Goal: Task Accomplishment & Management: Manage account settings

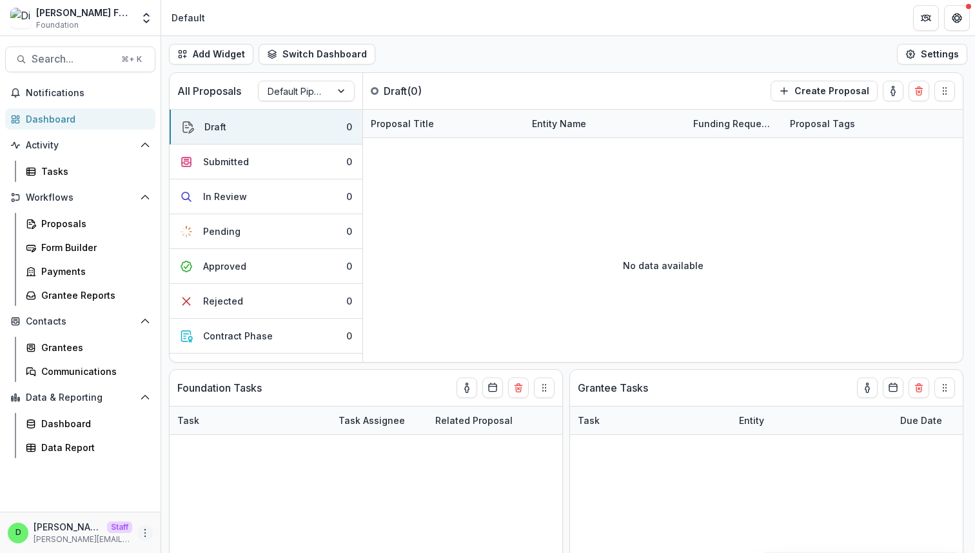
click at [140, 530] on icon "More" at bounding box center [145, 532] width 10 height 10
click at [192, 511] on link "User Settings" at bounding box center [230, 505] width 138 height 21
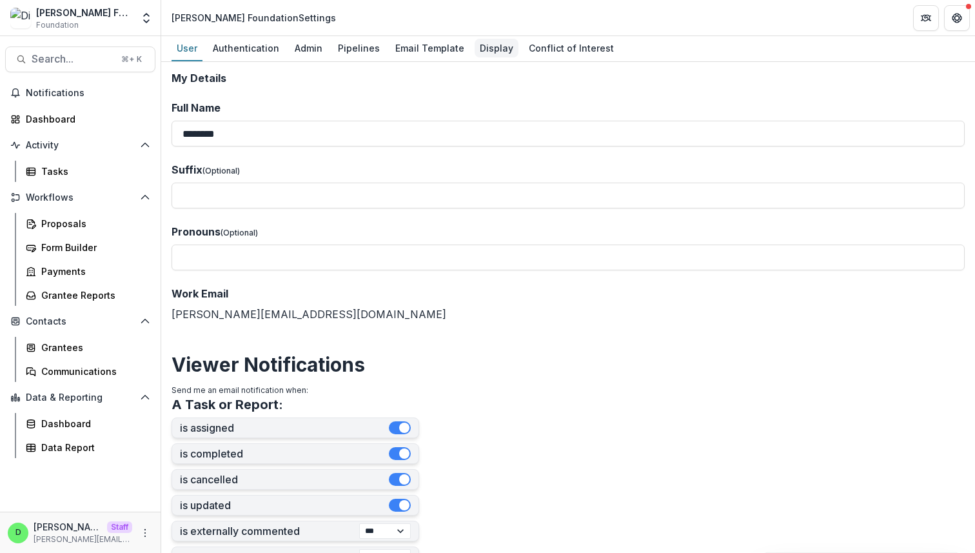
click at [480, 43] on div "Display" at bounding box center [497, 48] width 44 height 19
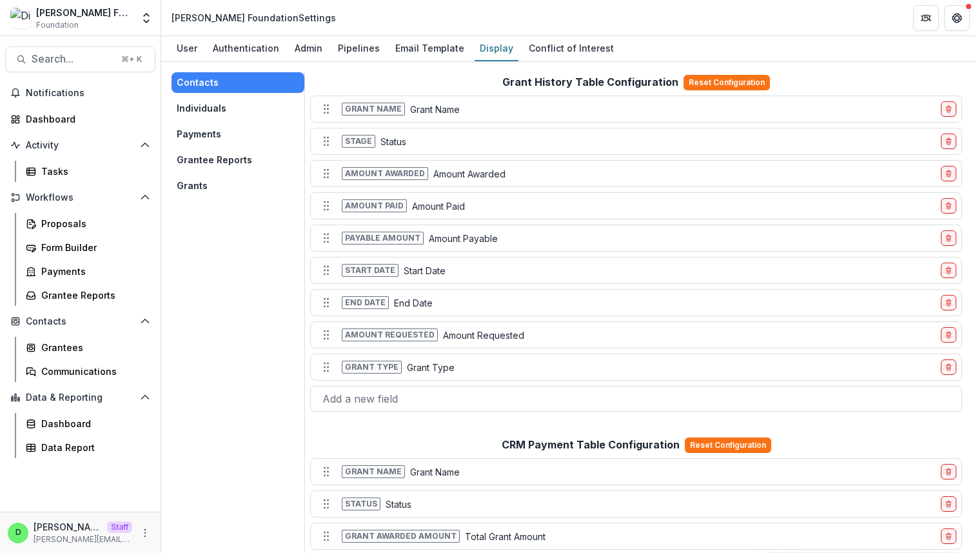
click at [202, 109] on button "Individuals" at bounding box center [238, 108] width 133 height 21
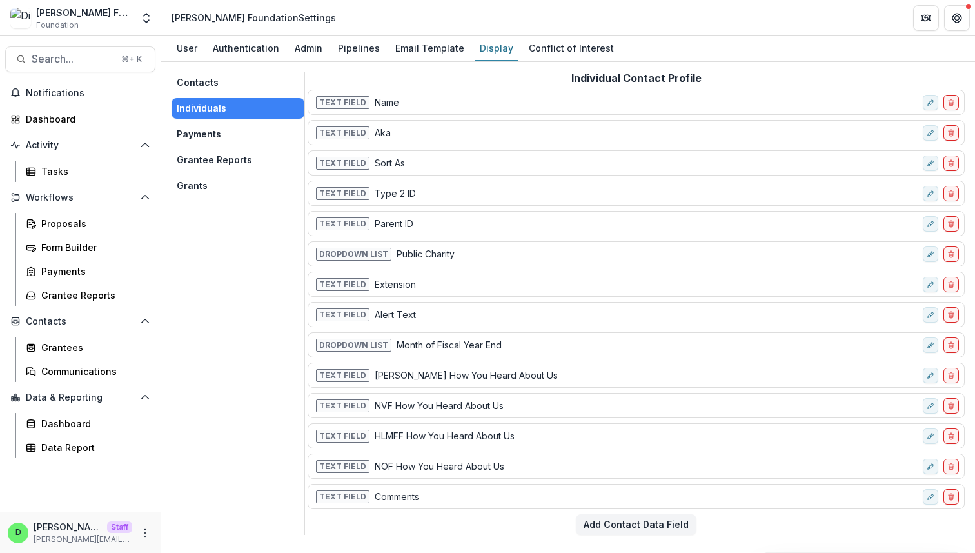
click at [216, 82] on button "Contacts" at bounding box center [238, 82] width 133 height 21
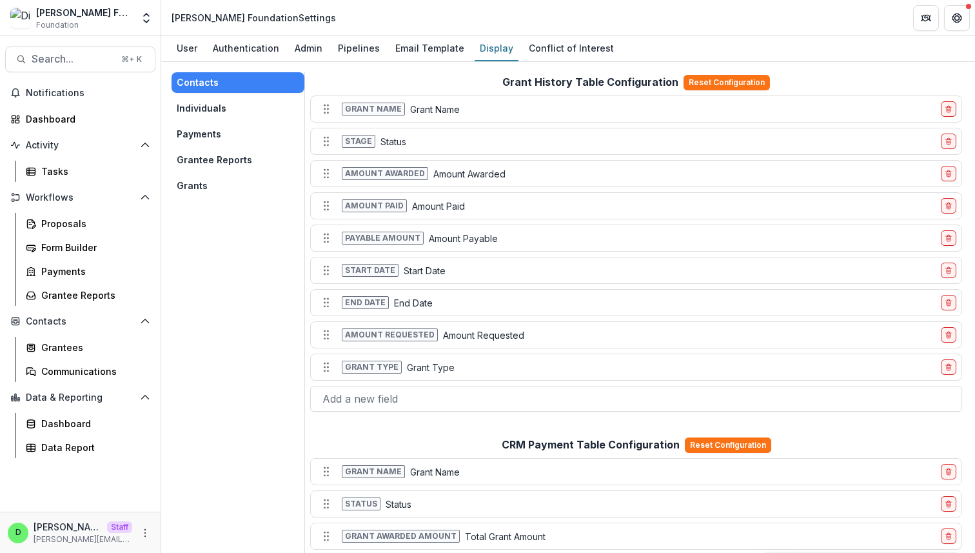
click at [215, 112] on button "Individuals" at bounding box center [238, 108] width 133 height 21
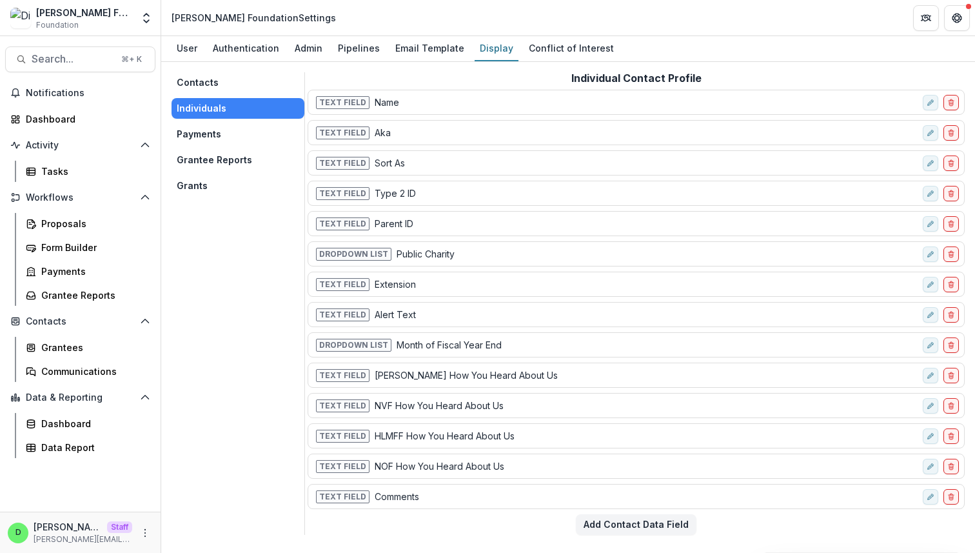
click at [235, 159] on button "Grantee Reports" at bounding box center [238, 160] width 133 height 21
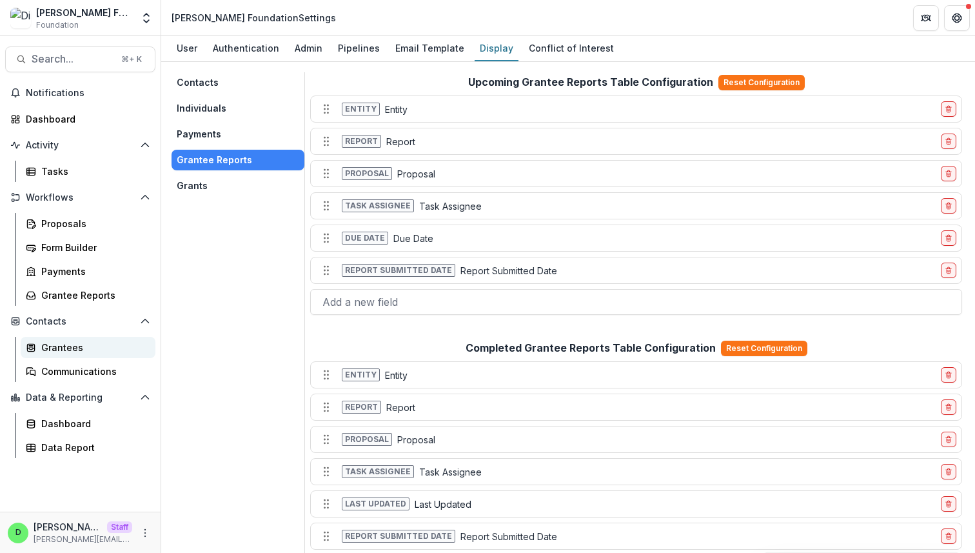
click at [88, 346] on div "Grantees" at bounding box center [93, 347] width 104 height 14
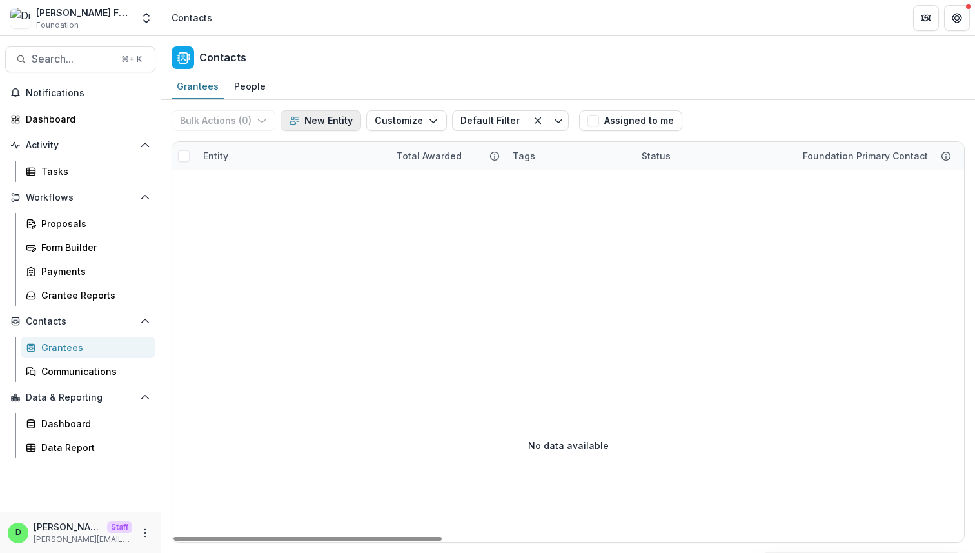
click at [311, 121] on button "New Entity" at bounding box center [321, 120] width 81 height 21
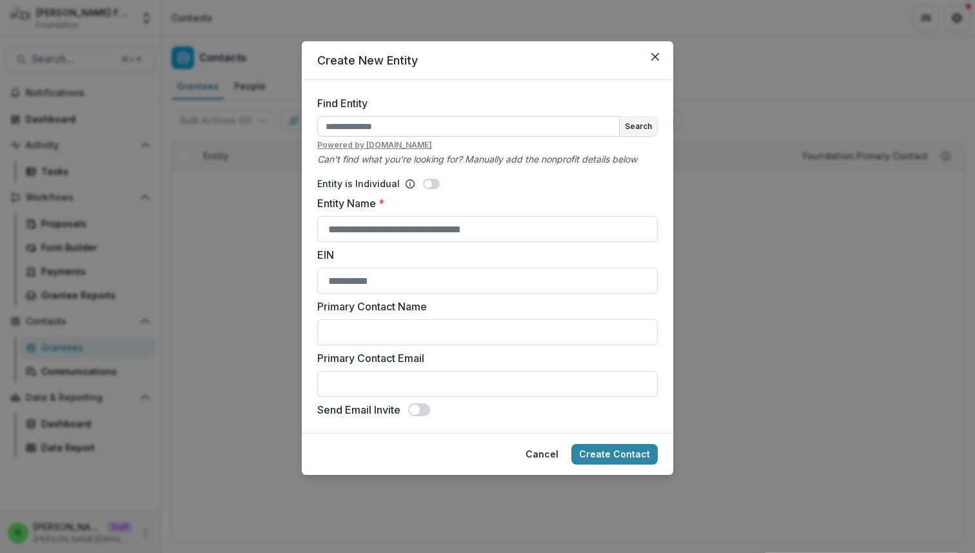
click at [384, 132] on input "Find Entity" at bounding box center [468, 126] width 302 height 21
click at [373, 229] on input "Entity Name *" at bounding box center [487, 229] width 340 height 26
type input "*******"
click at [597, 453] on button "Create Contact" at bounding box center [614, 454] width 86 height 21
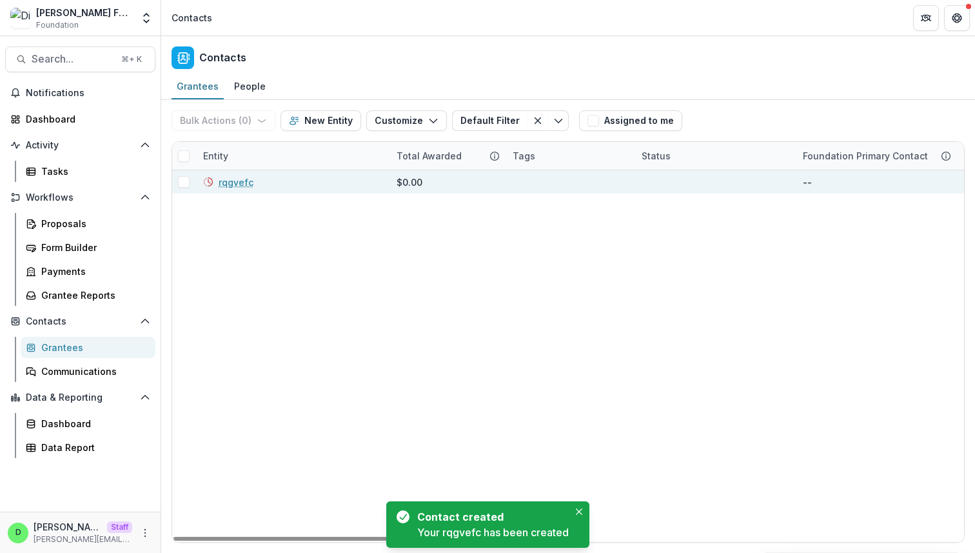
click at [235, 184] on link "rqgvefc" at bounding box center [236, 182] width 35 height 14
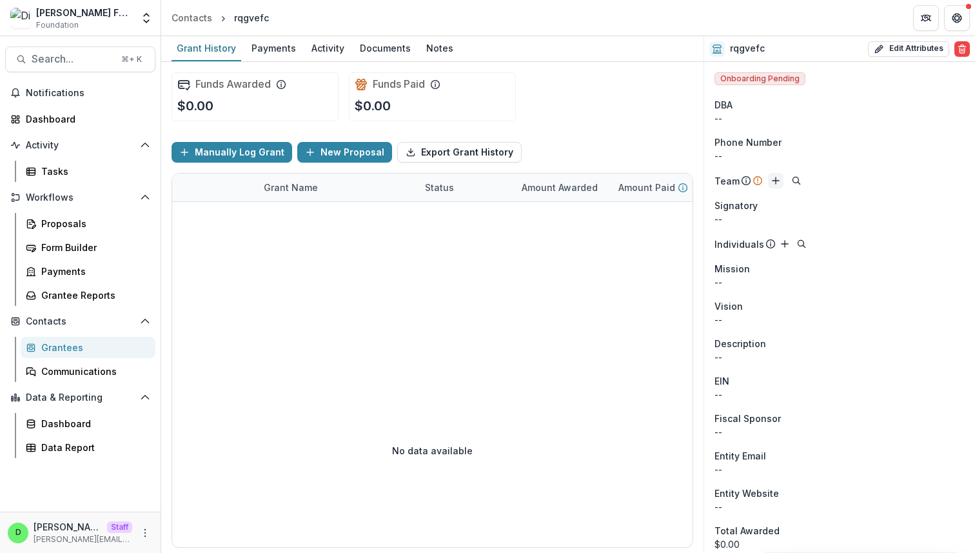
click at [778, 174] on button "Add" at bounding box center [775, 180] width 15 height 15
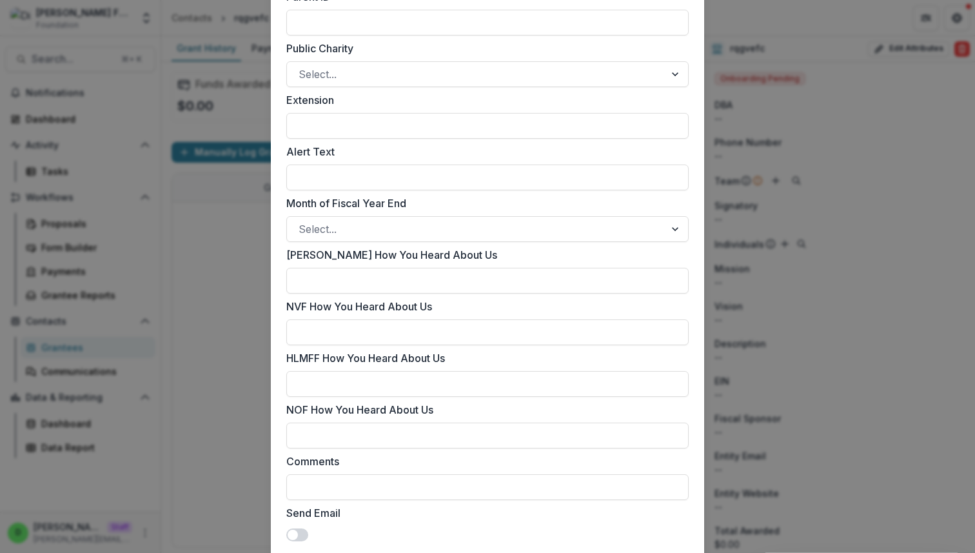
scroll to position [891, 0]
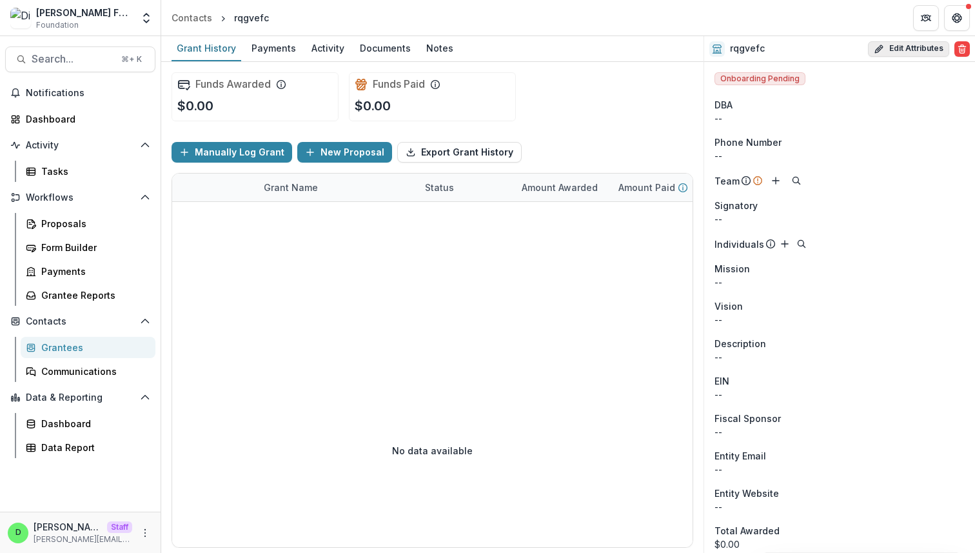
click at [891, 50] on button "Edit Attributes" at bounding box center [908, 48] width 81 height 15
select select
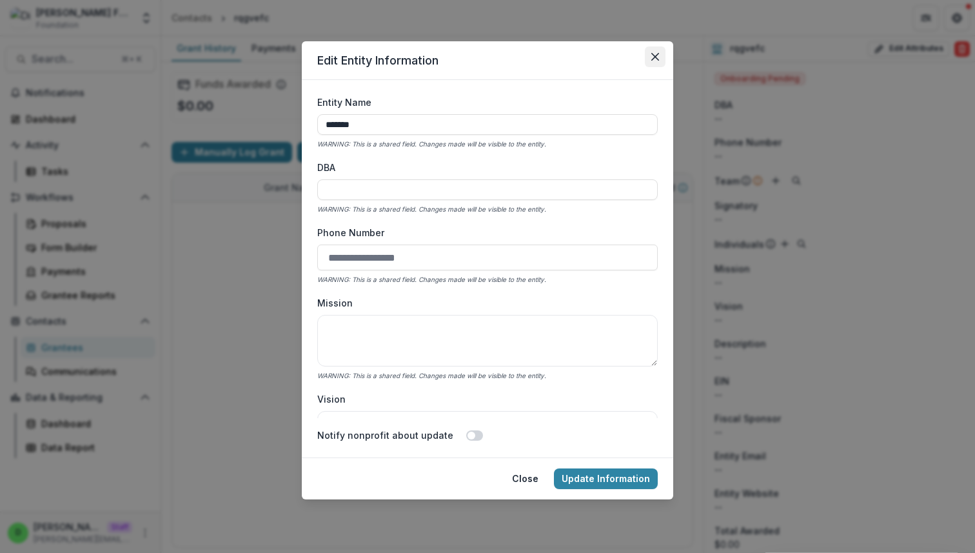
click at [655, 57] on icon "Close" at bounding box center [655, 57] width 8 height 8
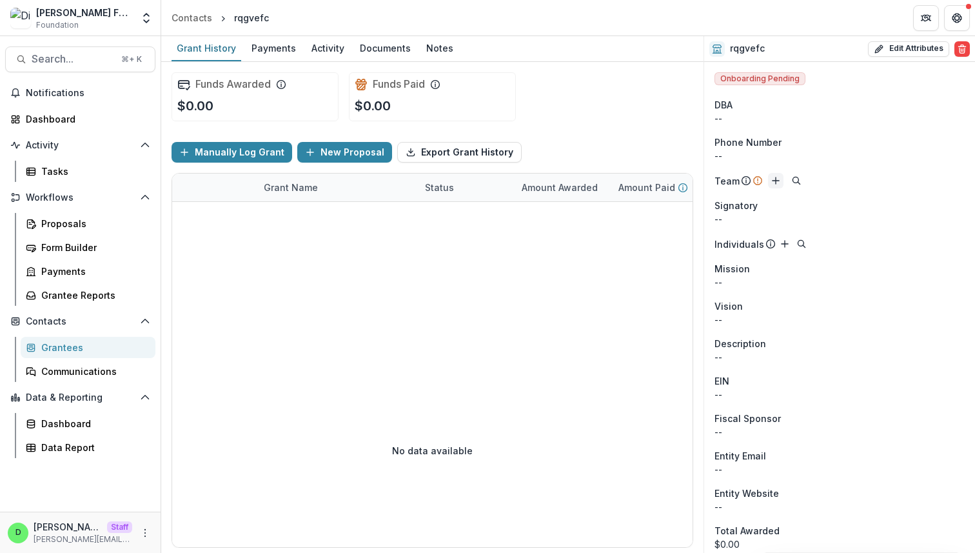
click at [774, 181] on line "Add" at bounding box center [776, 181] width 6 height 0
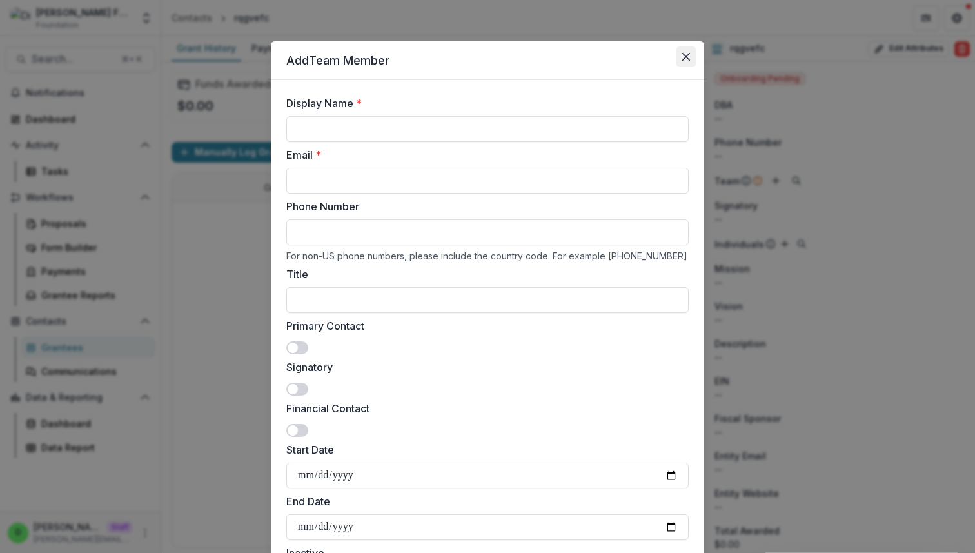
click at [682, 51] on button "Close" at bounding box center [686, 56] width 21 height 21
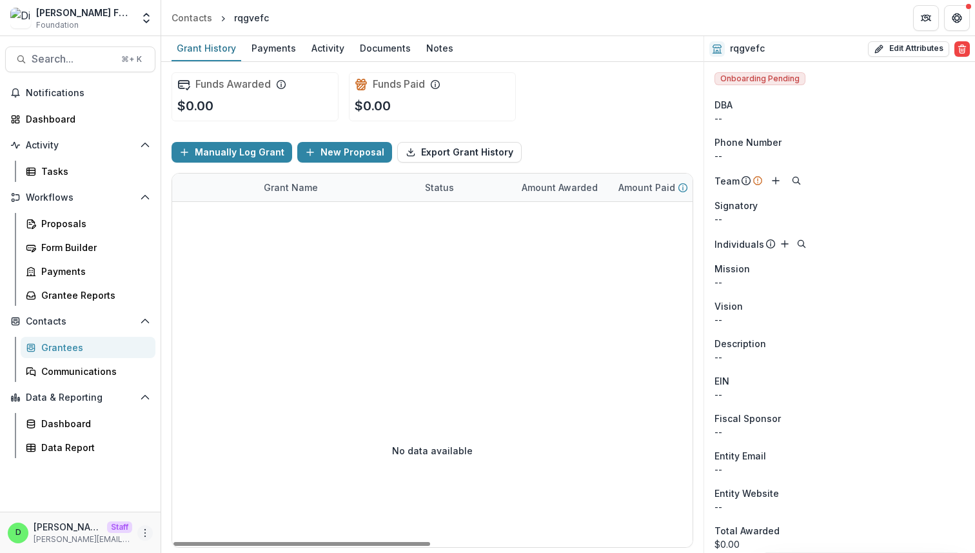
click at [144, 530] on icon "More" at bounding box center [145, 532] width 10 height 10
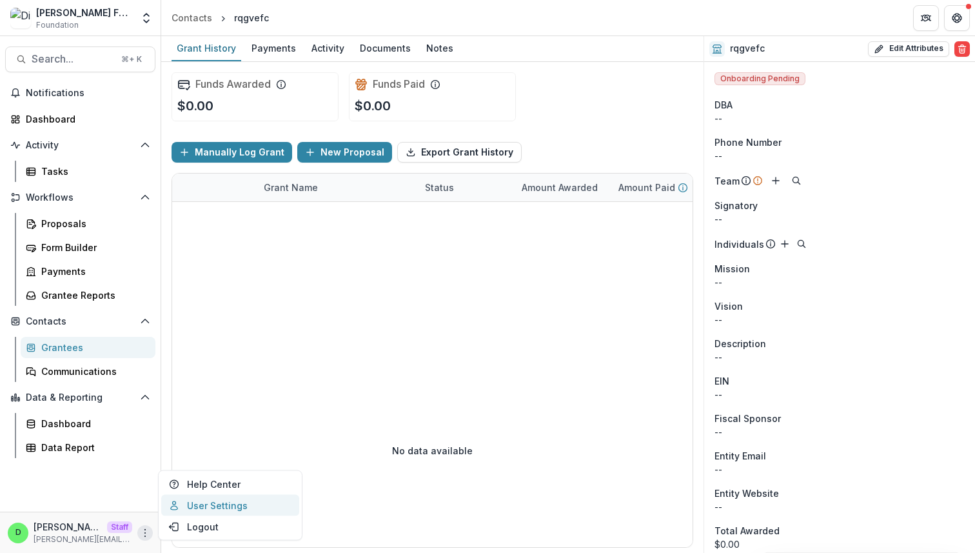
click at [201, 502] on link "User Settings" at bounding box center [230, 505] width 138 height 21
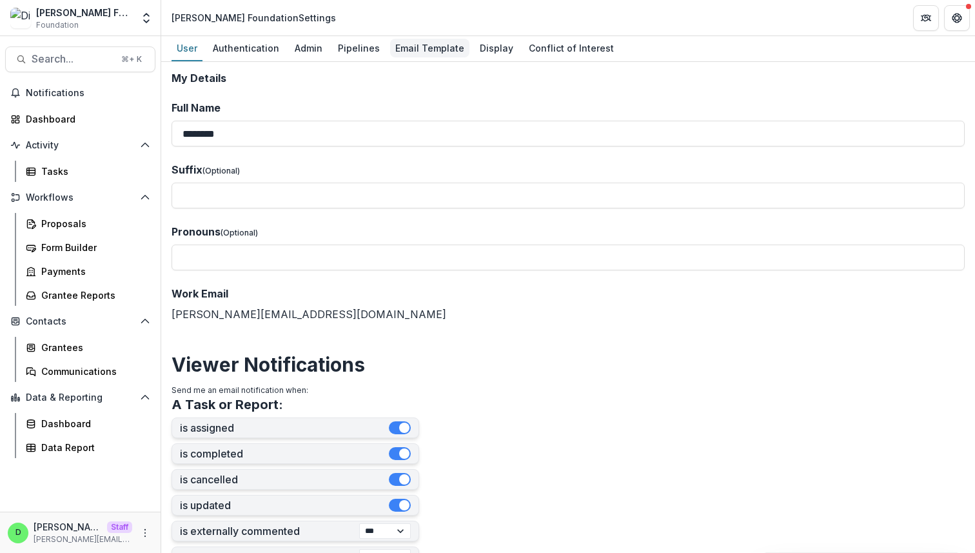
click at [427, 56] on div "Email Template" at bounding box center [429, 48] width 79 height 19
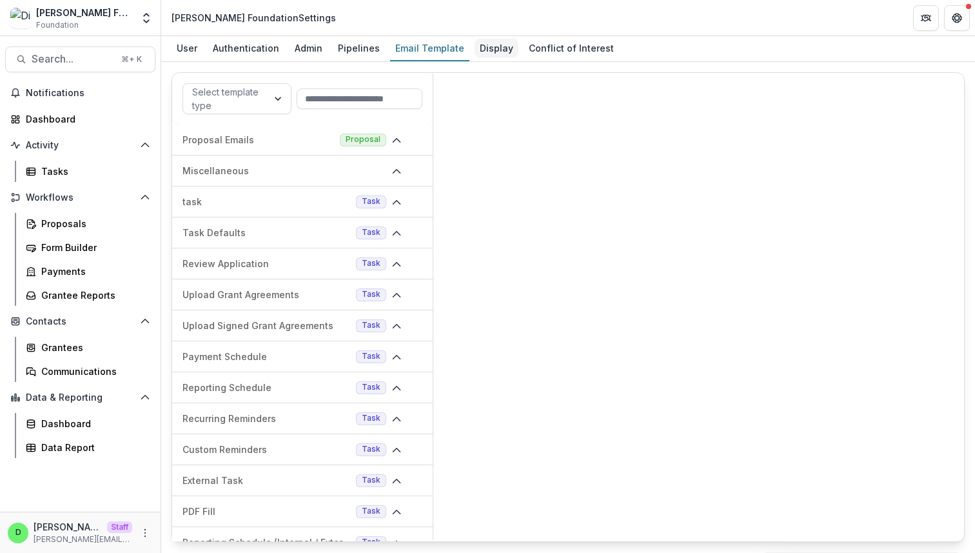
click at [479, 49] on div "Display" at bounding box center [497, 48] width 44 height 19
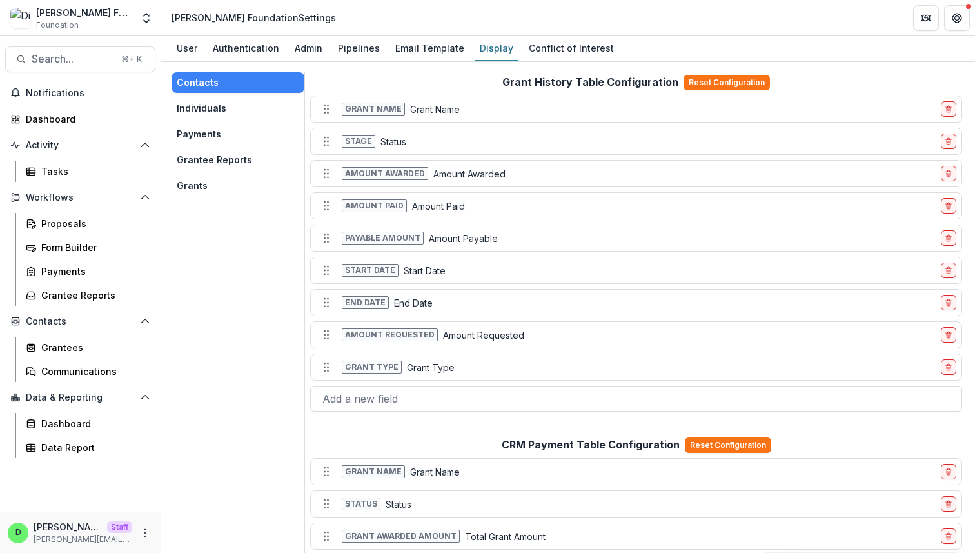
click at [195, 185] on button "Grants" at bounding box center [238, 185] width 133 height 21
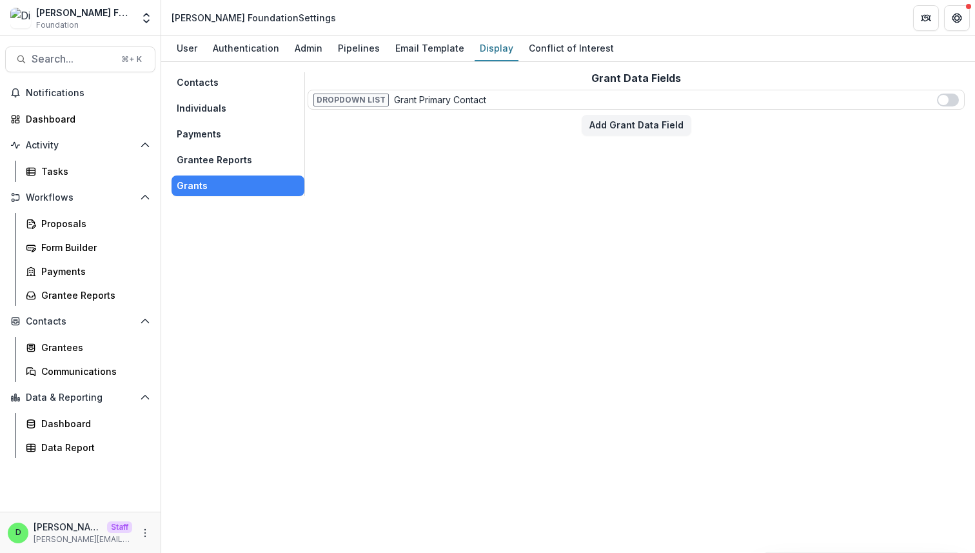
click at [249, 160] on button "Grantee Reports" at bounding box center [238, 160] width 133 height 21
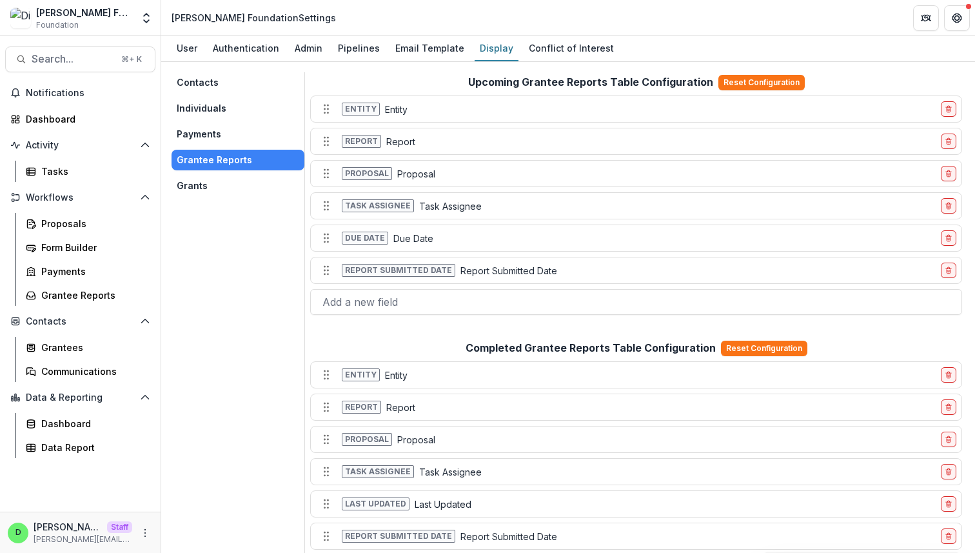
click at [215, 125] on button "Payments" at bounding box center [238, 134] width 133 height 21
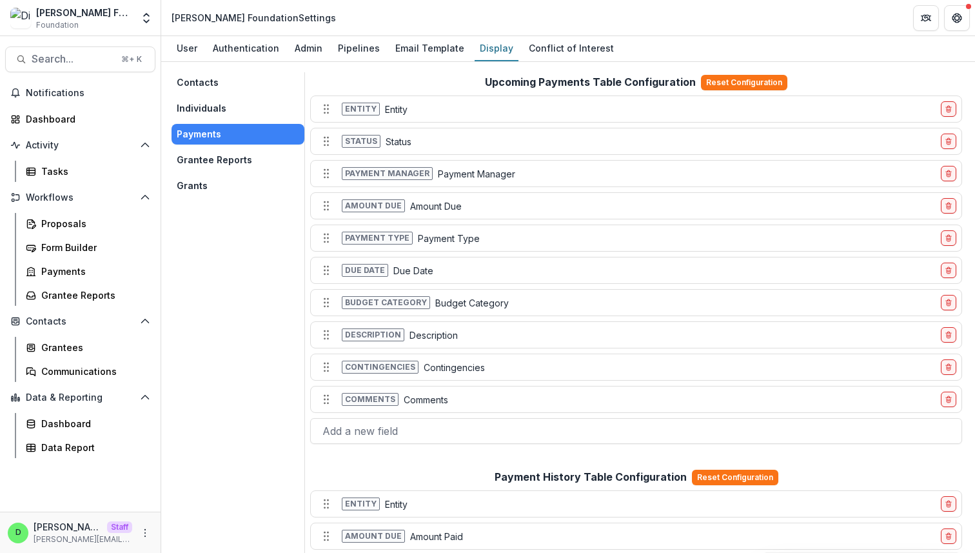
click at [210, 99] on button "Individuals" at bounding box center [238, 108] width 133 height 21
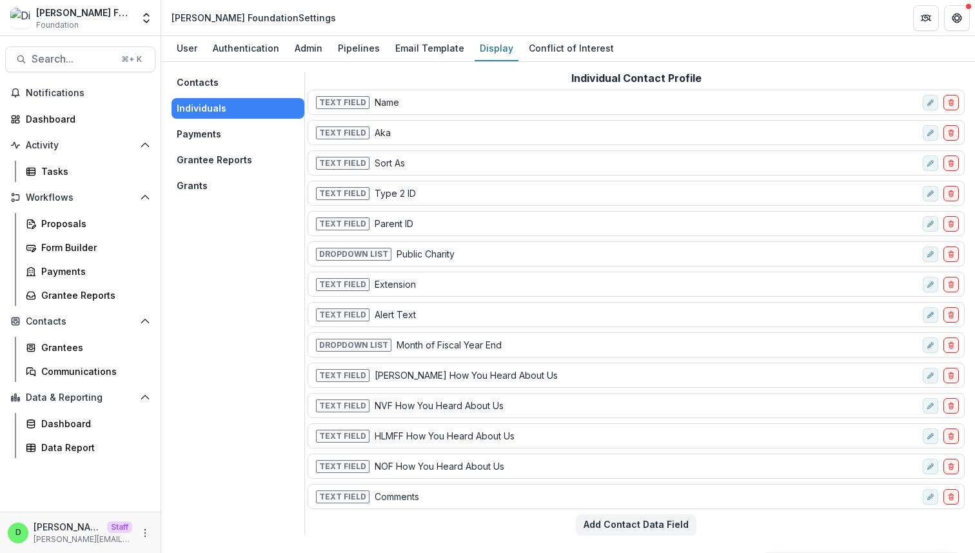
click at [246, 81] on button "Contacts" at bounding box center [238, 82] width 133 height 21
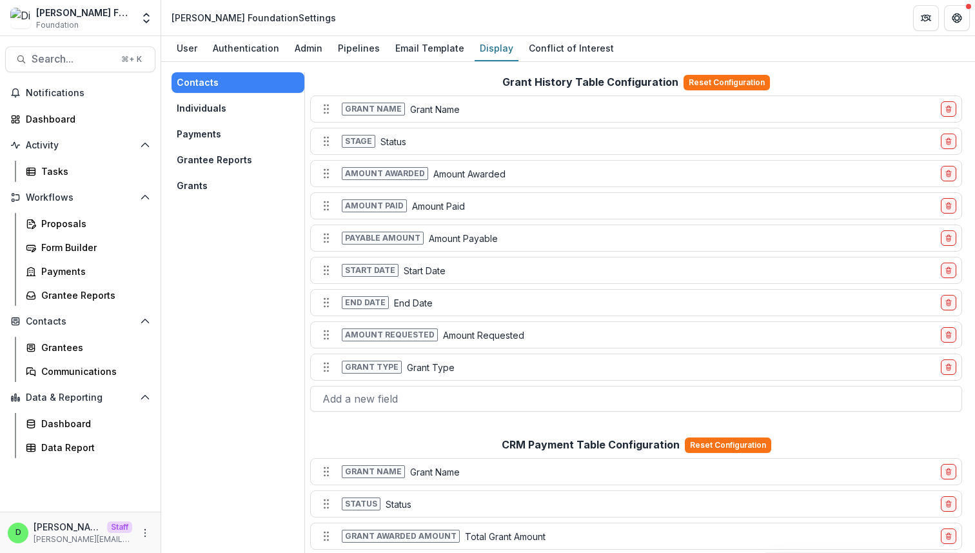
click at [228, 160] on button "Grantee Reports" at bounding box center [238, 160] width 133 height 21
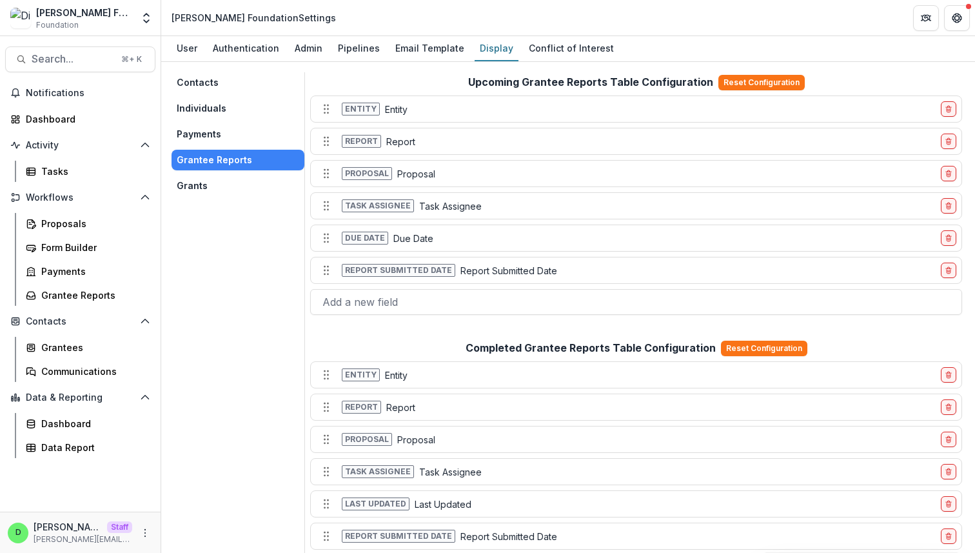
scroll to position [41, 0]
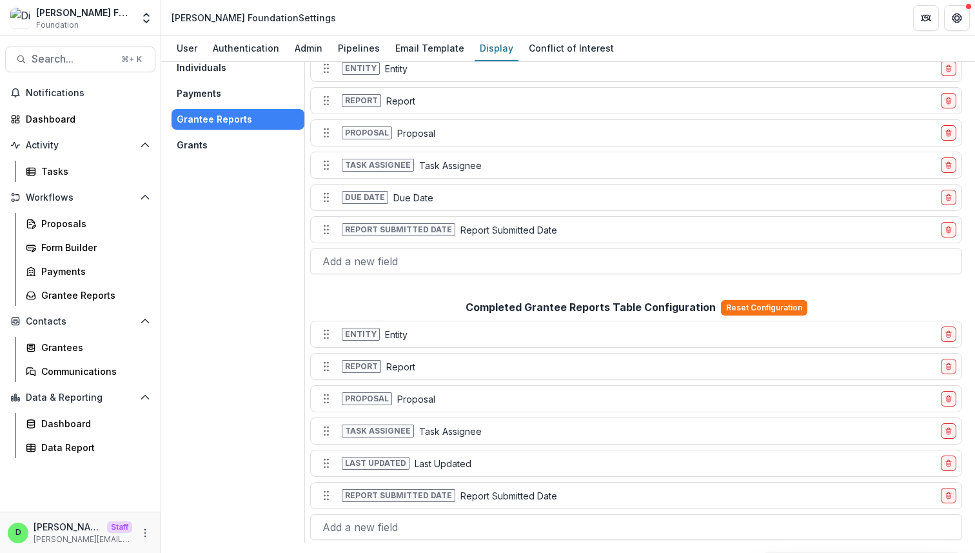
click at [220, 144] on button "Grants" at bounding box center [238, 145] width 133 height 21
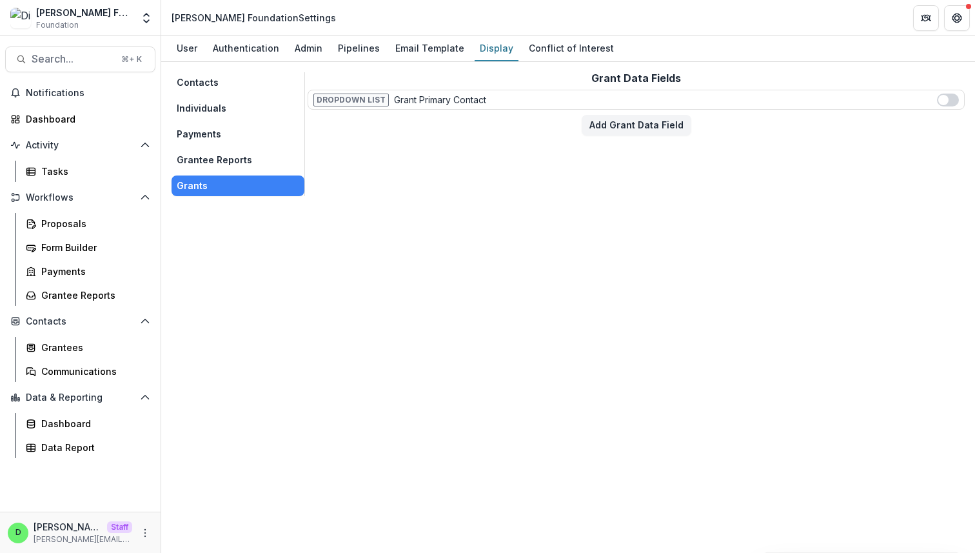
click at [217, 104] on button "Individuals" at bounding box center [238, 108] width 133 height 21
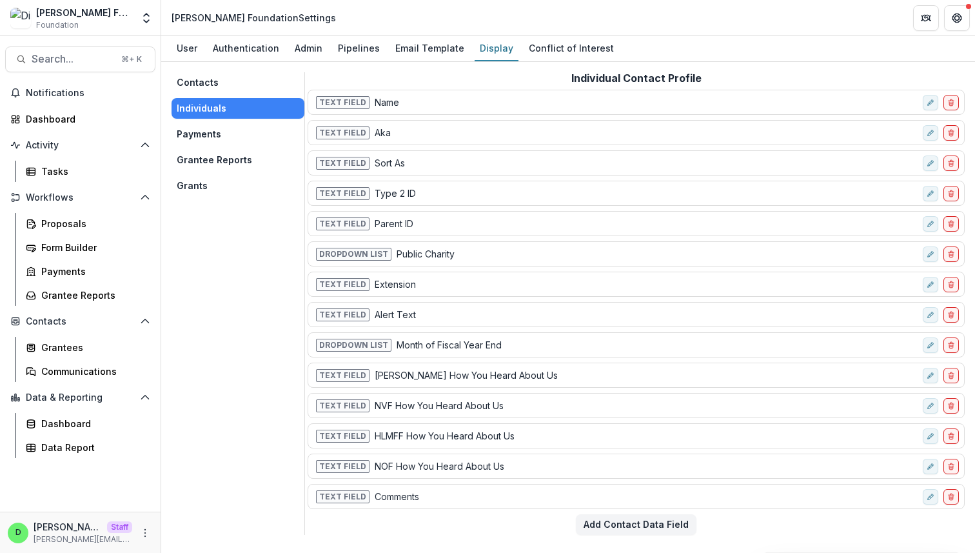
click at [210, 74] on button "Contacts" at bounding box center [238, 82] width 133 height 21
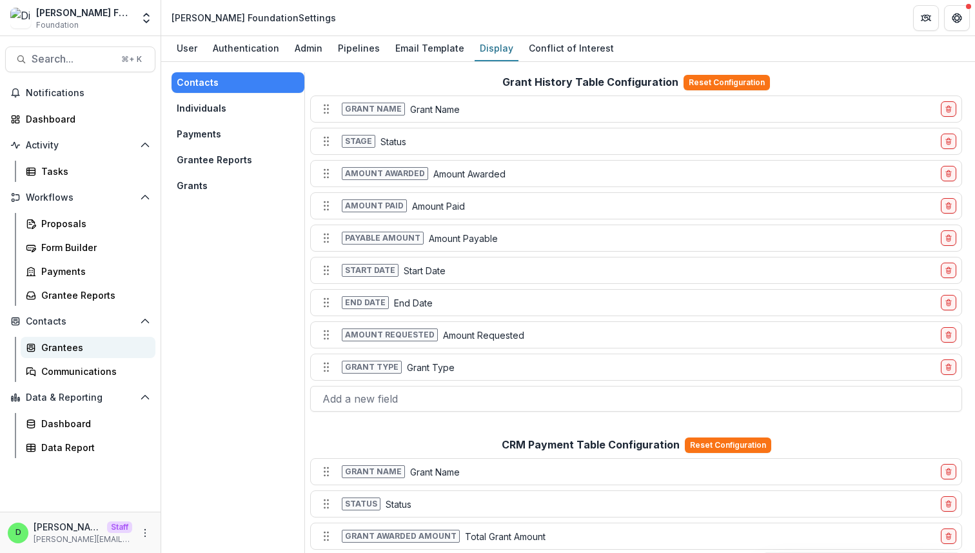
click at [80, 350] on div "Grantees" at bounding box center [93, 347] width 104 height 14
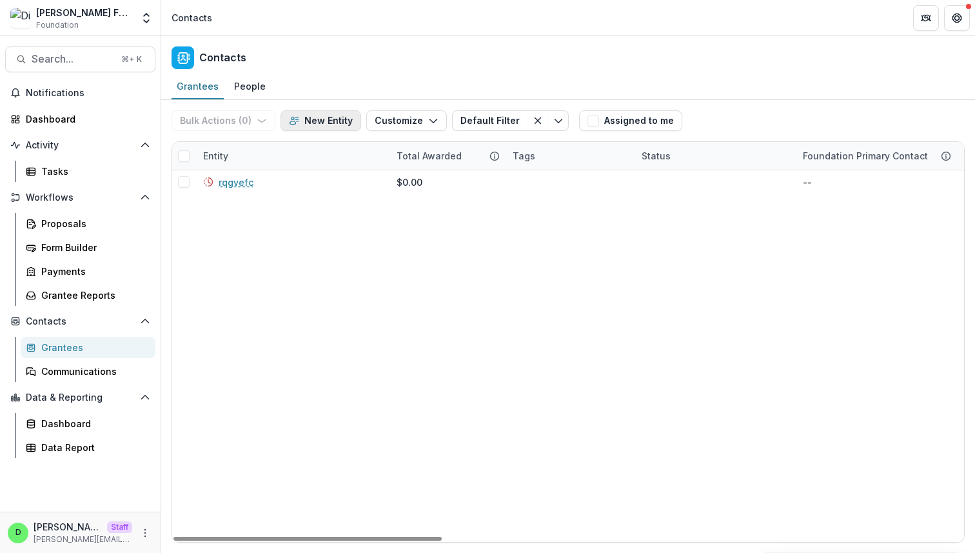
click at [315, 115] on button "New Entity" at bounding box center [321, 120] width 81 height 21
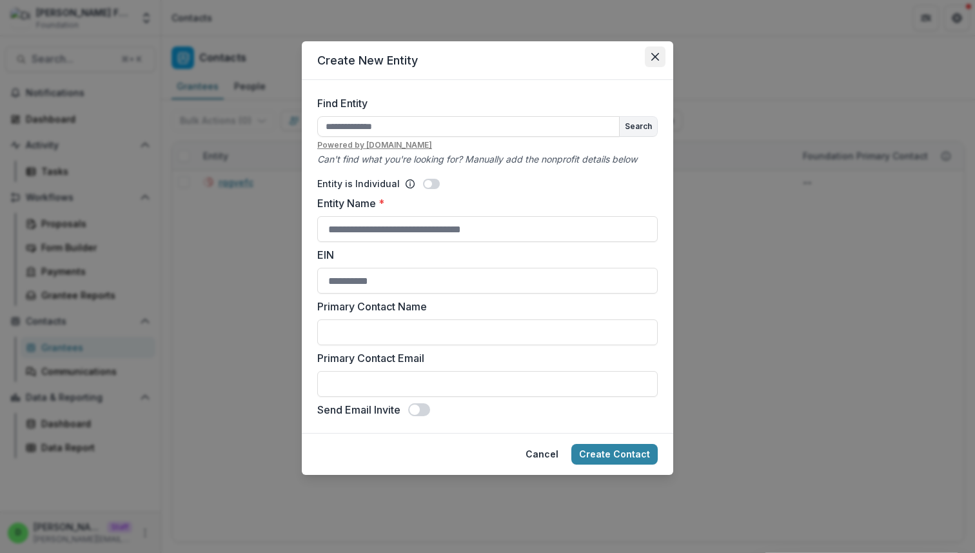
click at [656, 59] on icon "Close" at bounding box center [655, 57] width 8 height 8
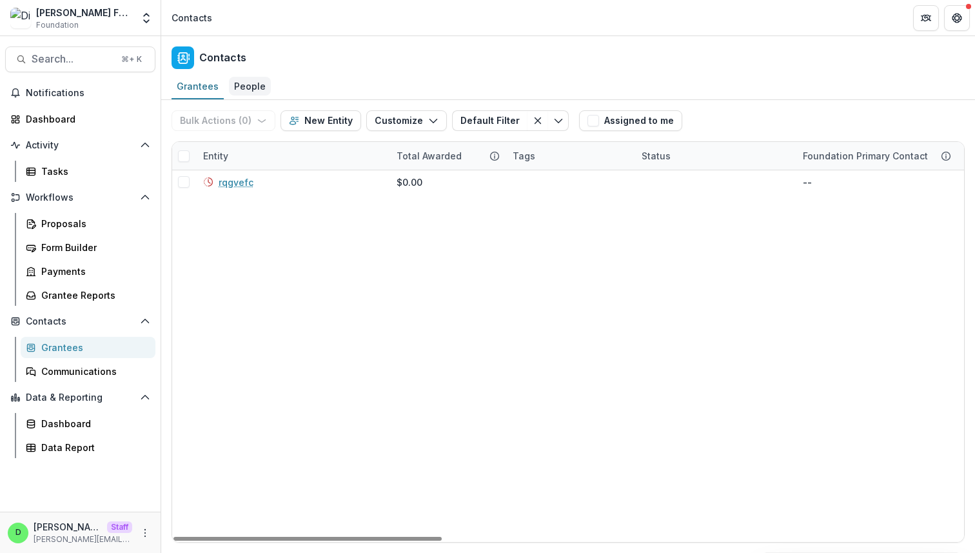
click at [264, 79] on div "People" at bounding box center [250, 86] width 42 height 19
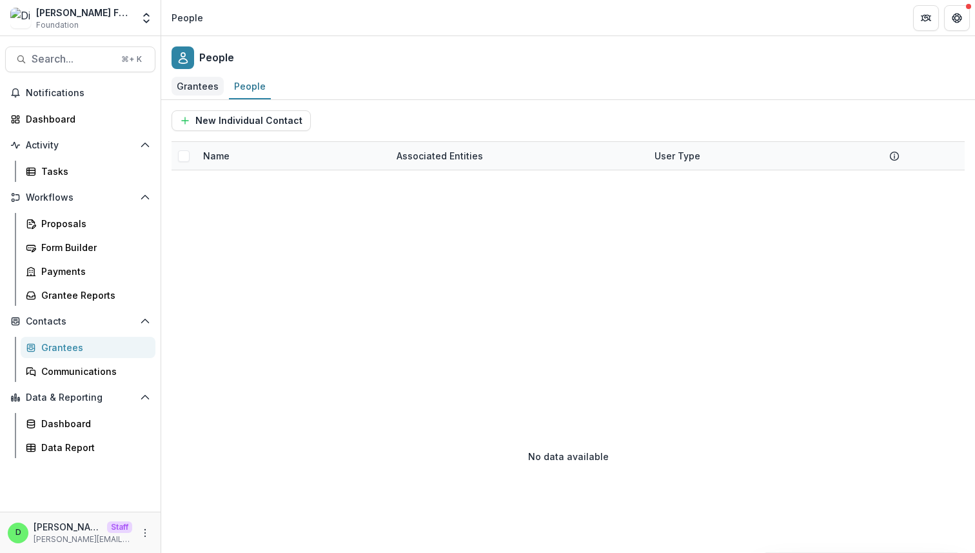
click at [193, 90] on div "Grantees" at bounding box center [198, 86] width 52 height 19
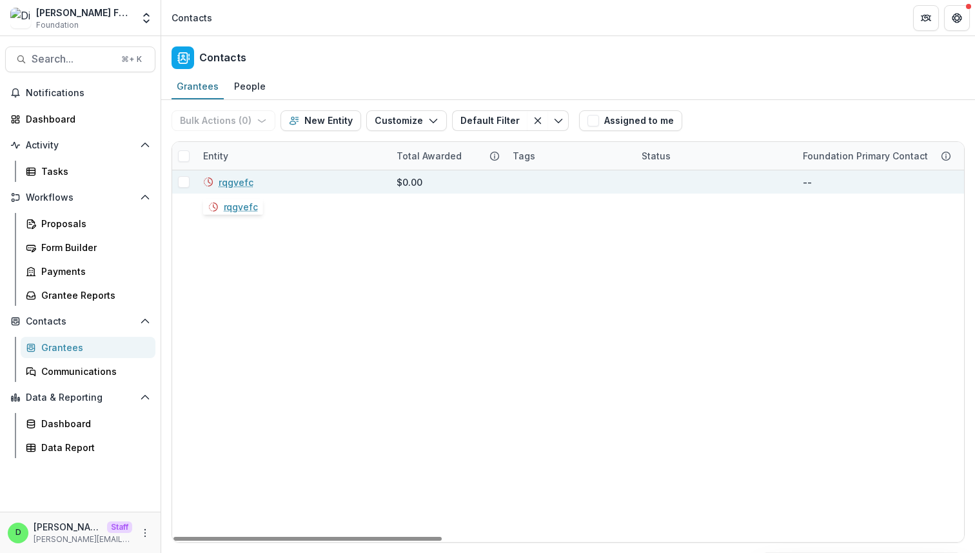
click at [229, 179] on link "rqgvefc" at bounding box center [236, 182] width 35 height 14
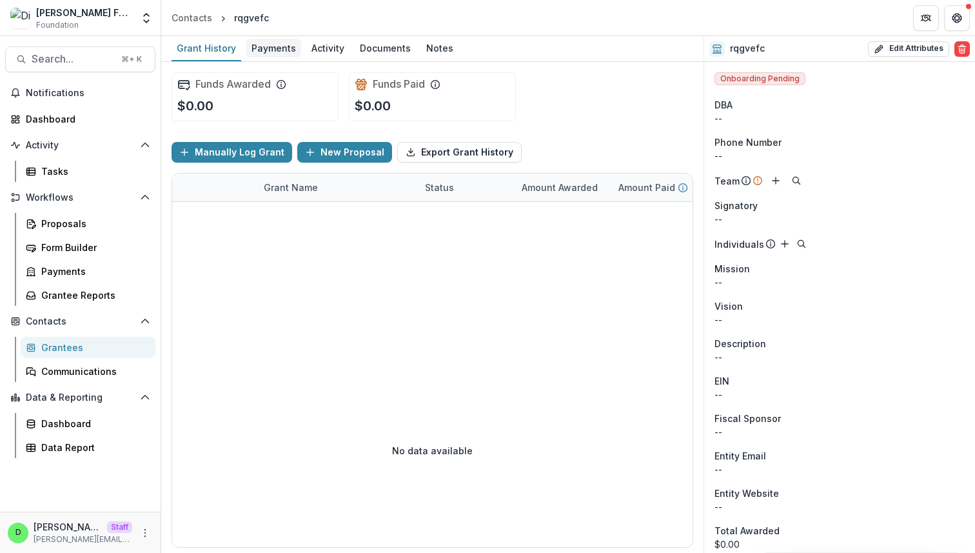
click at [286, 49] on div "Payments" at bounding box center [273, 48] width 55 height 19
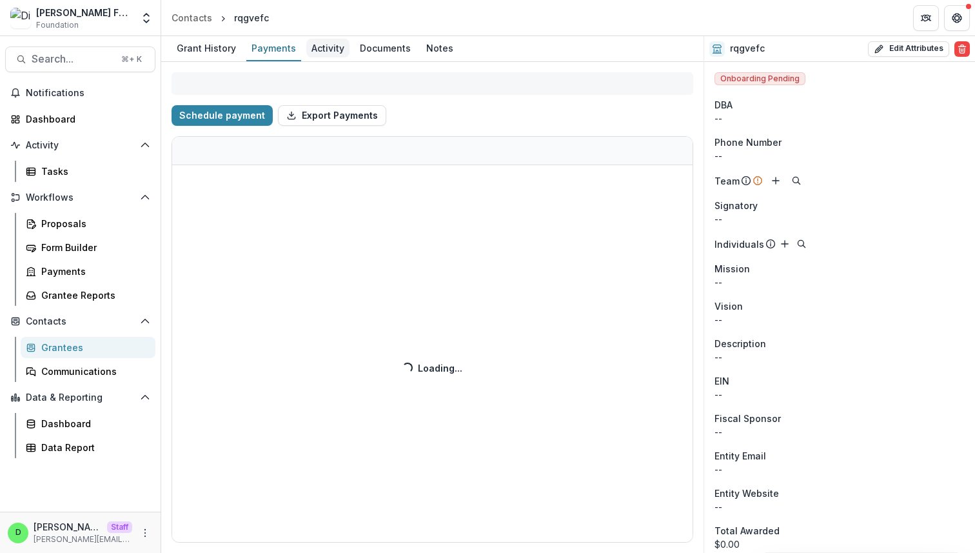
click at [315, 51] on div "Activity" at bounding box center [327, 48] width 43 height 19
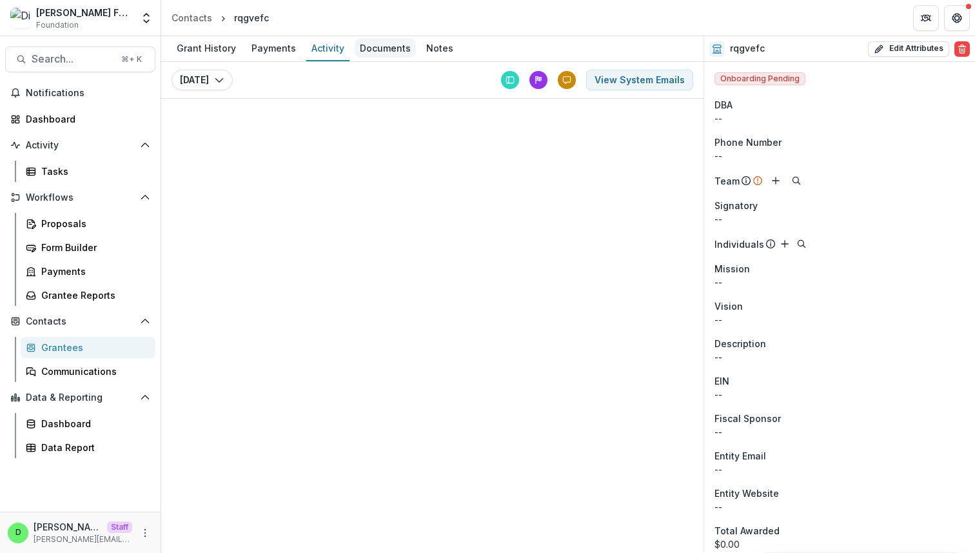
click at [378, 51] on div "Documents" at bounding box center [385, 48] width 61 height 19
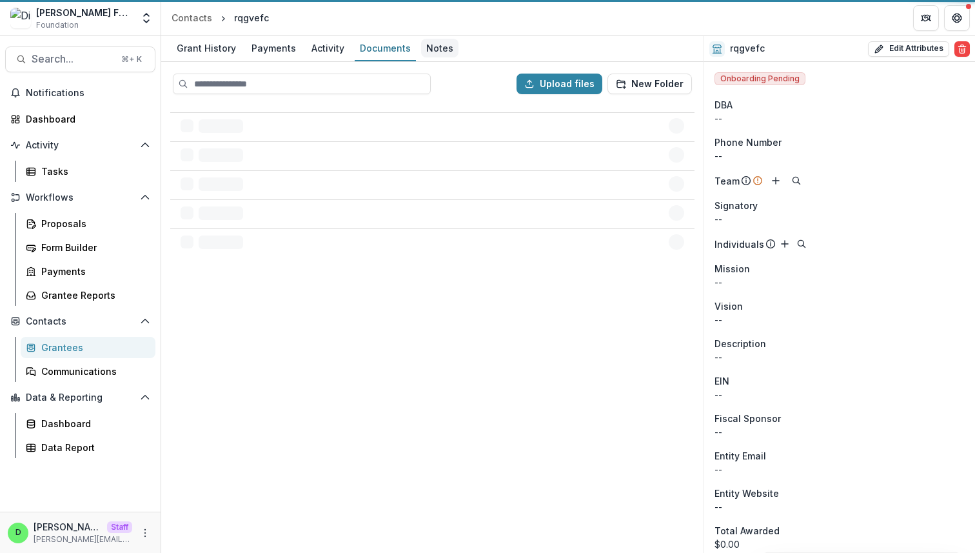
click at [428, 47] on div "Notes" at bounding box center [439, 48] width 37 height 19
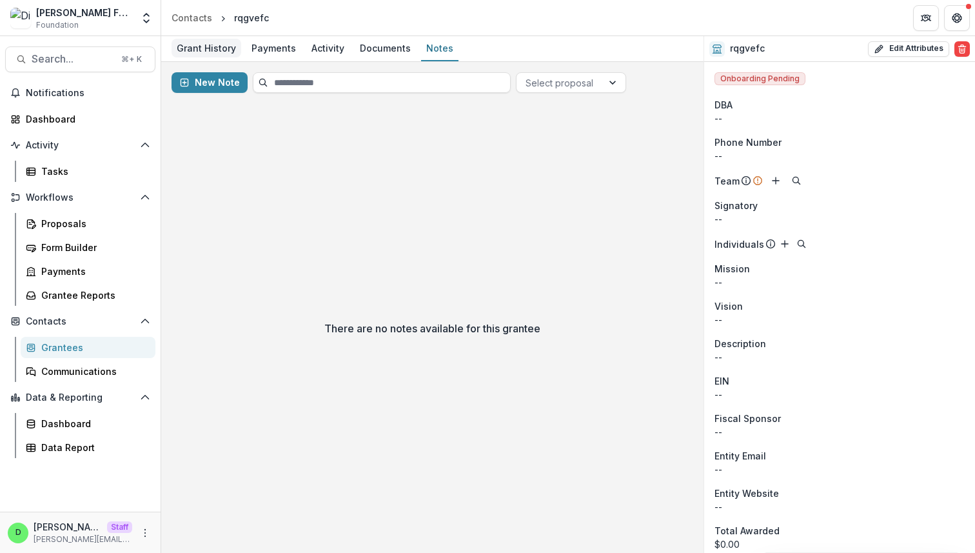
click at [201, 52] on div "Grant History" at bounding box center [207, 48] width 70 height 19
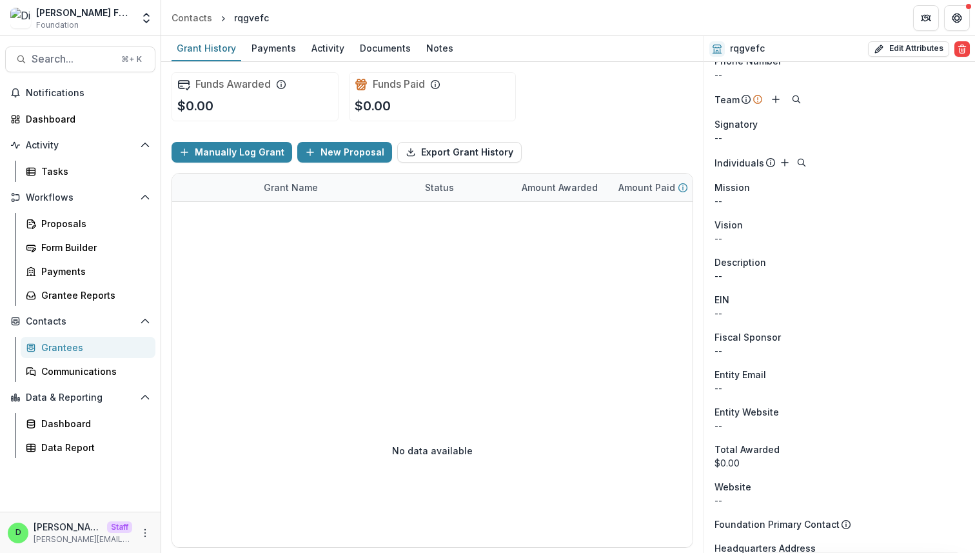
scroll to position [80, 0]
click at [143, 531] on icon "More" at bounding box center [145, 532] width 10 height 10
click at [201, 508] on link "User Settings" at bounding box center [230, 505] width 138 height 21
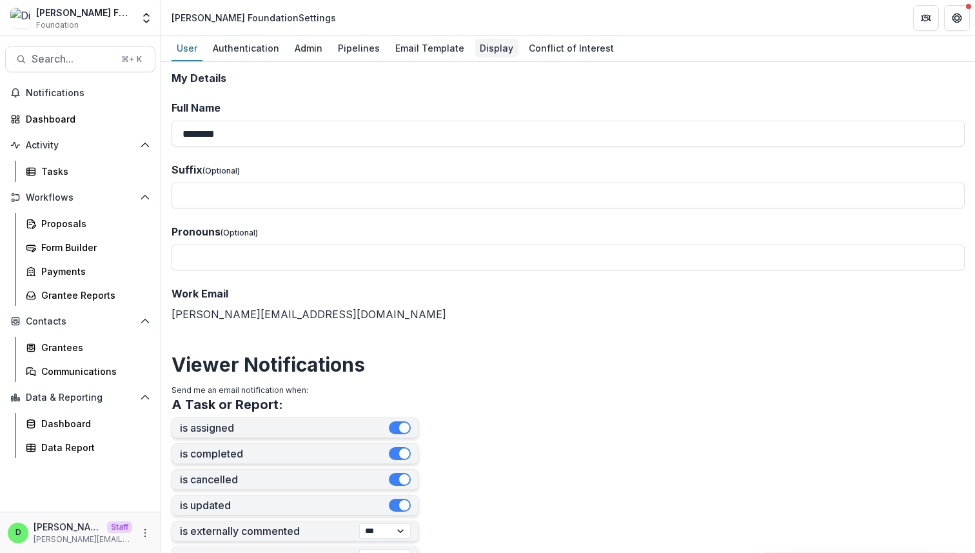
click at [481, 46] on div "Display" at bounding box center [497, 48] width 44 height 19
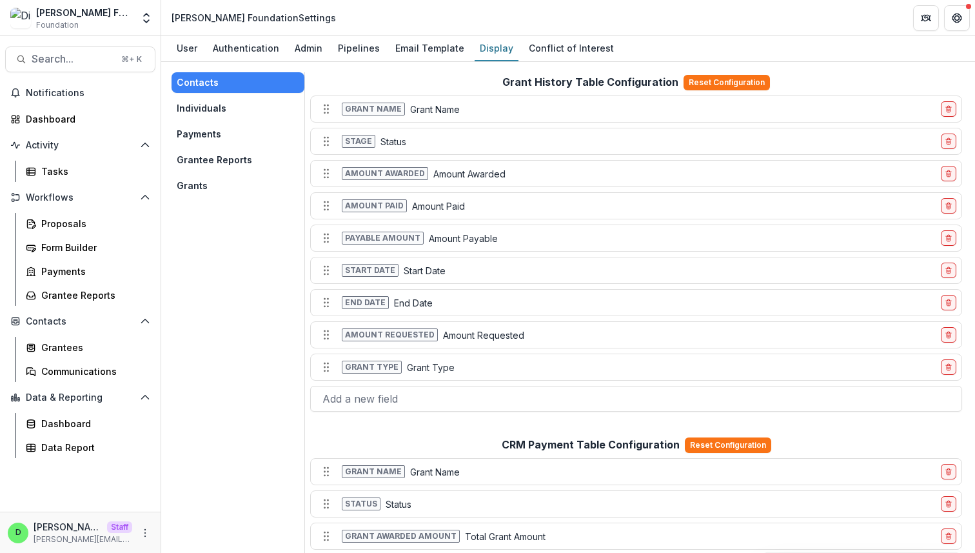
click at [208, 111] on button "Individuals" at bounding box center [238, 108] width 133 height 21
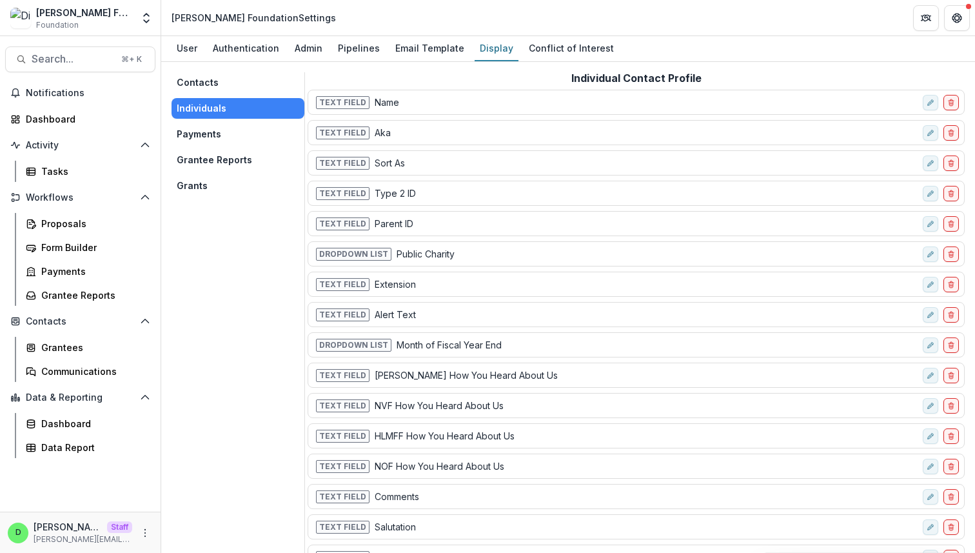
click at [205, 138] on button "Payments" at bounding box center [238, 134] width 133 height 21
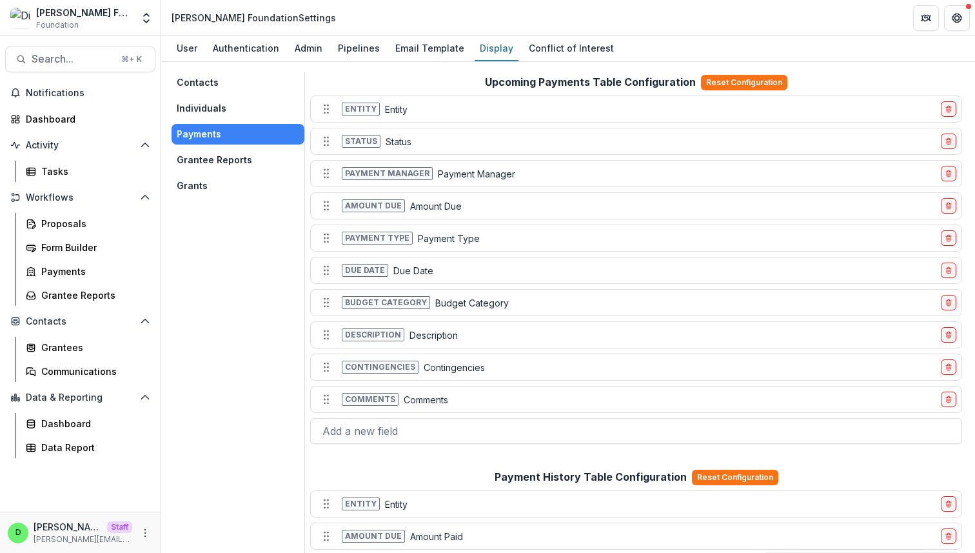
click at [217, 160] on button "Grantee Reports" at bounding box center [238, 160] width 133 height 21
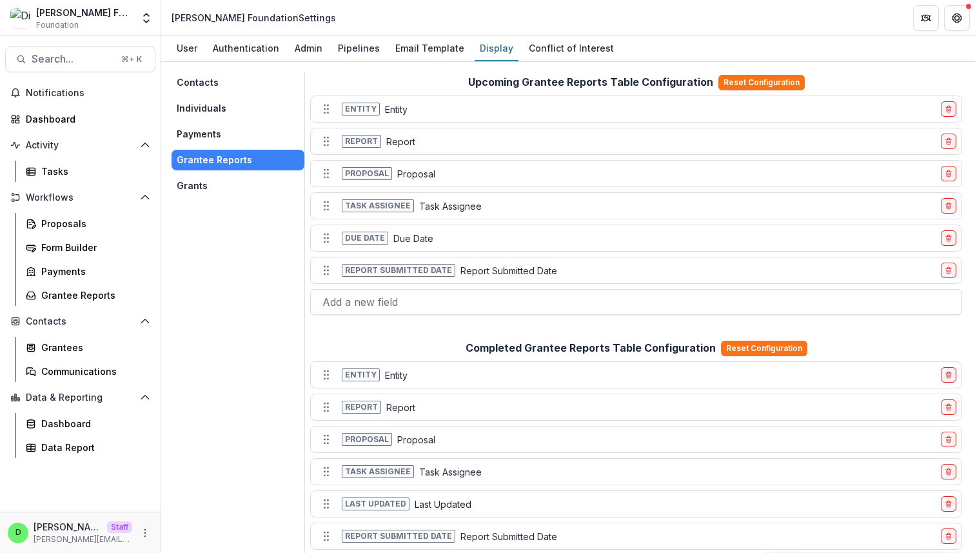
click at [221, 188] on button "Grants" at bounding box center [238, 185] width 133 height 21
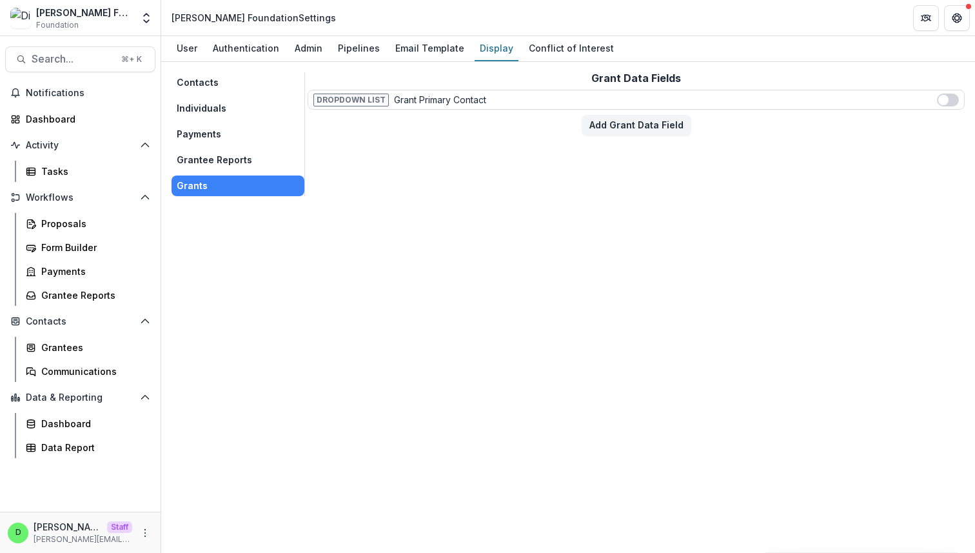
click at [240, 160] on button "Grantee Reports" at bounding box center [238, 160] width 133 height 21
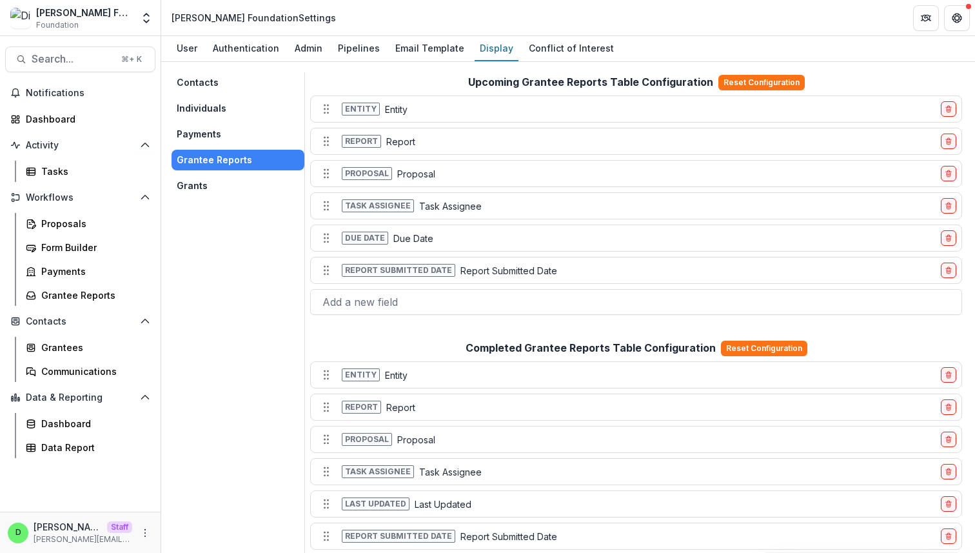
click at [211, 123] on div "Contacts Individuals Payments Grantee Reports Grants" at bounding box center [238, 134] width 133 height 124
click at [213, 128] on button "Payments" at bounding box center [238, 134] width 133 height 21
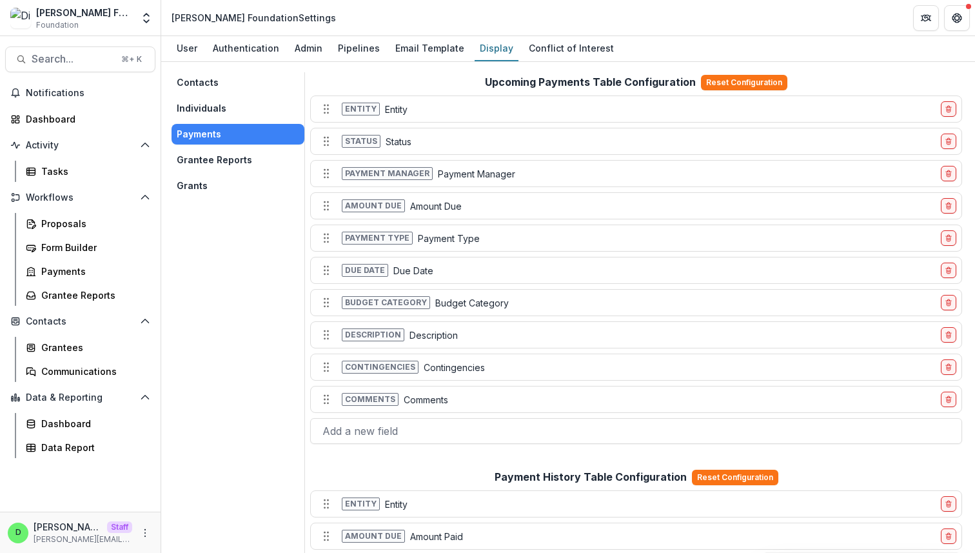
click at [216, 101] on button "Individuals" at bounding box center [238, 108] width 133 height 21
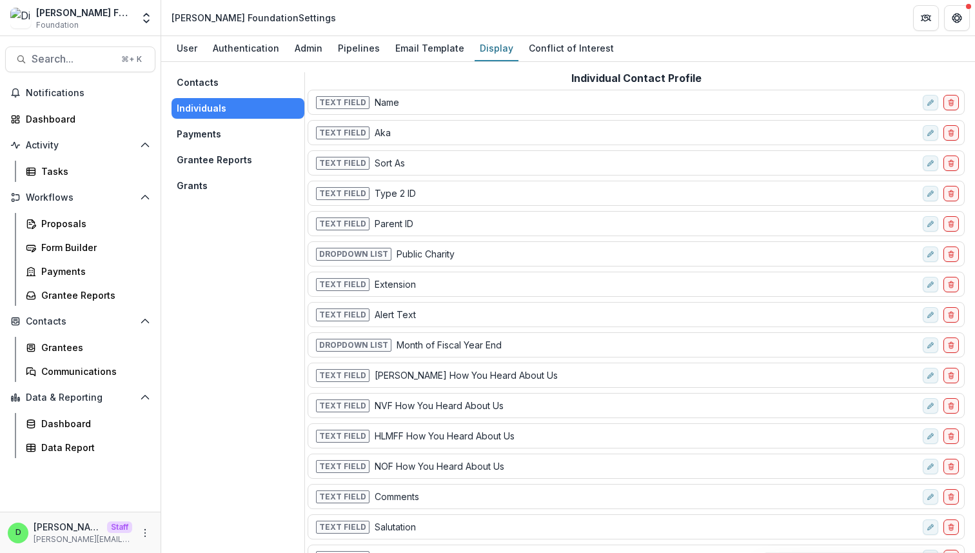
click at [216, 84] on button "Contacts" at bounding box center [238, 82] width 133 height 21
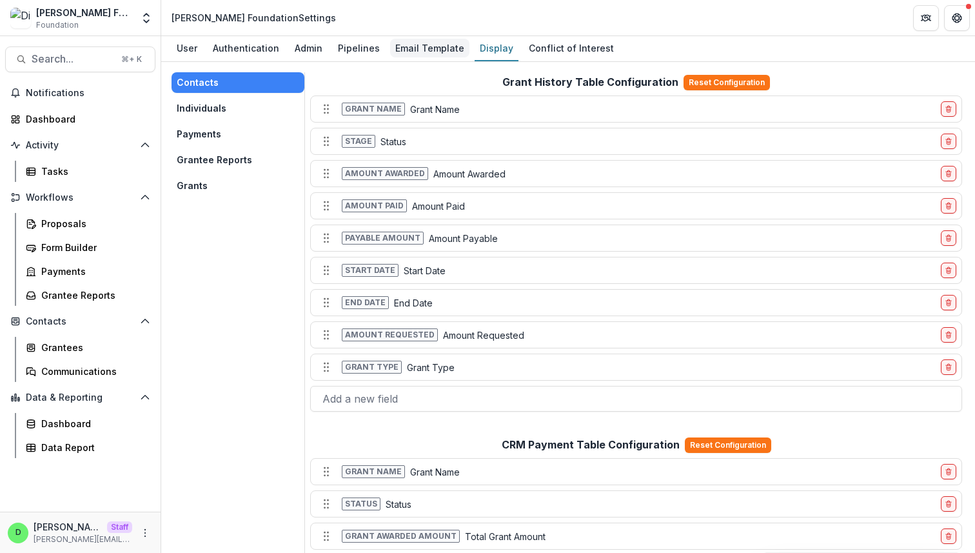
click at [409, 52] on div "Email Template" at bounding box center [429, 48] width 79 height 19
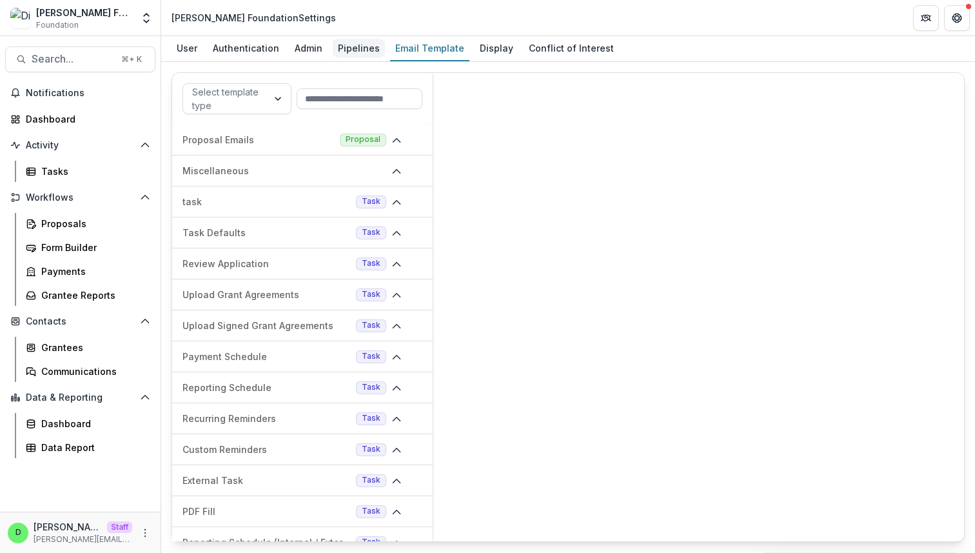
click at [350, 41] on div "Pipelines" at bounding box center [359, 48] width 52 height 19
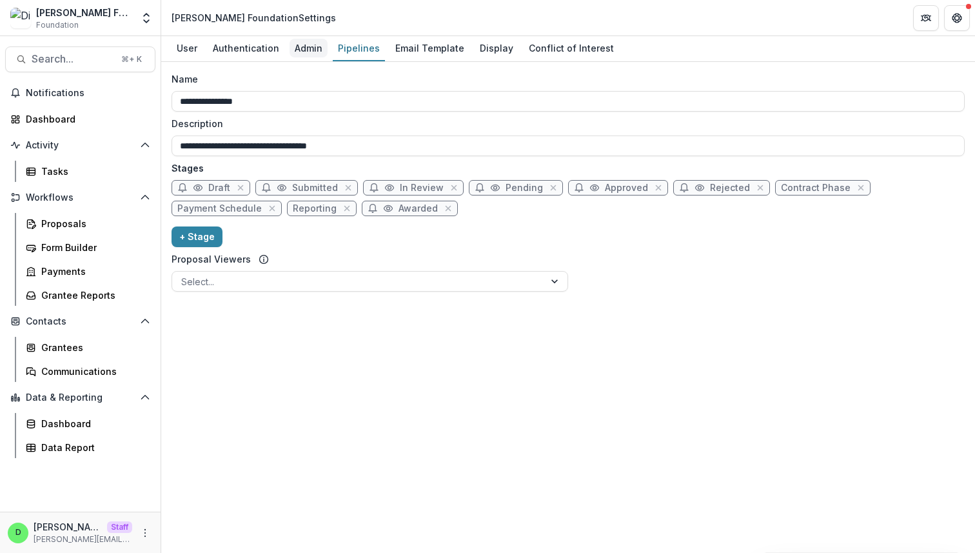
click at [304, 44] on div "Admin" at bounding box center [309, 48] width 38 height 19
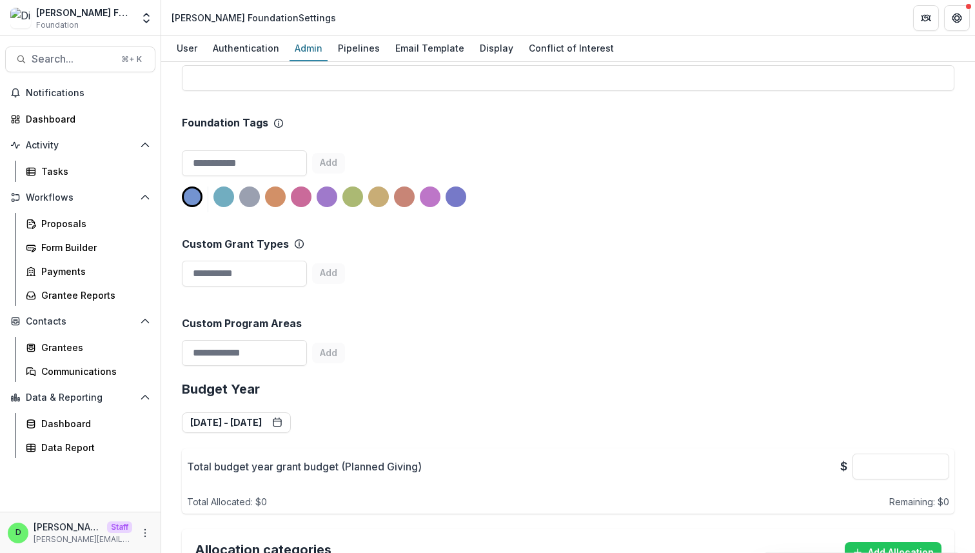
scroll to position [282, 0]
click at [304, 275] on input at bounding box center [244, 272] width 125 height 26
click at [294, 242] on icon at bounding box center [299, 242] width 10 height 10
click at [573, 265] on div "Custom Grant Types Add" at bounding box center [568, 250] width 773 height 79
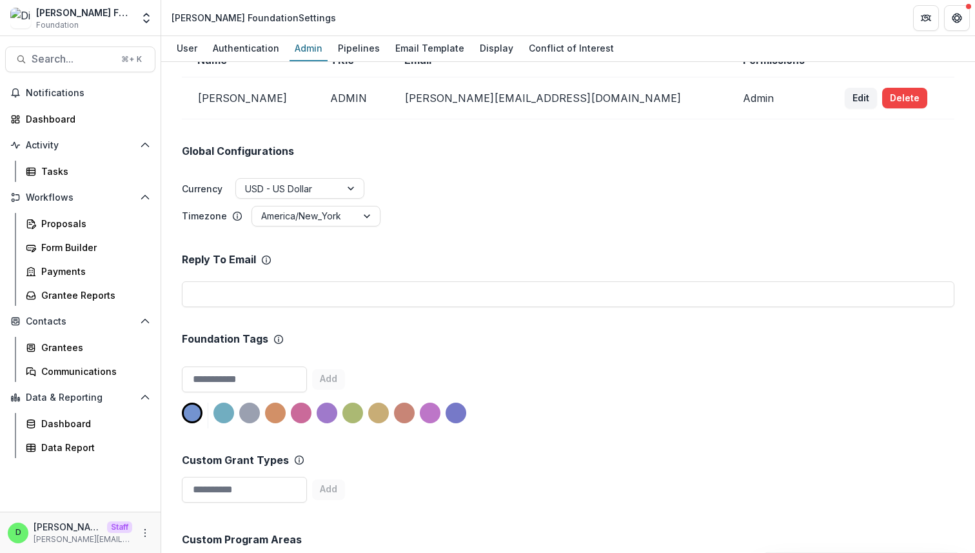
scroll to position [0, 0]
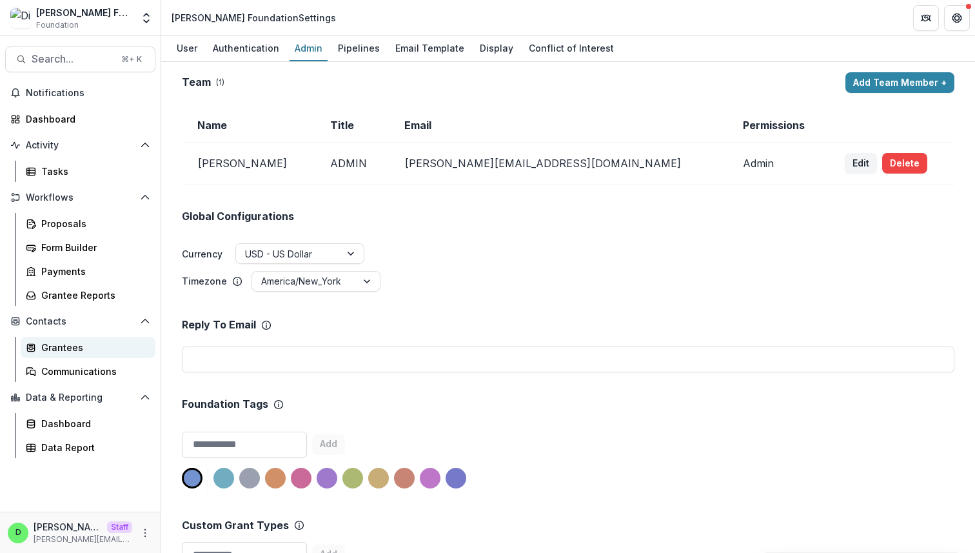
click at [68, 347] on div "Grantees" at bounding box center [93, 347] width 104 height 14
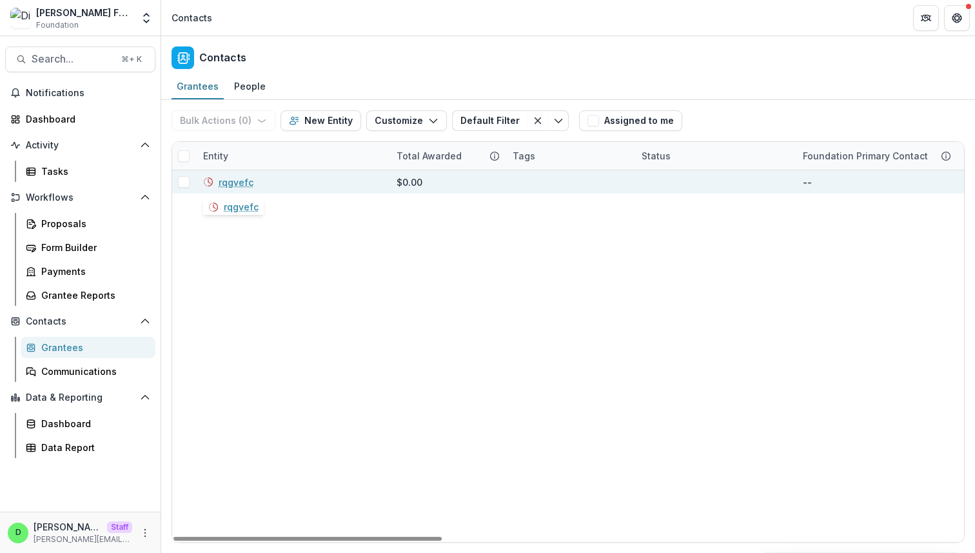
click at [230, 181] on link "rqgvefc" at bounding box center [236, 182] width 35 height 14
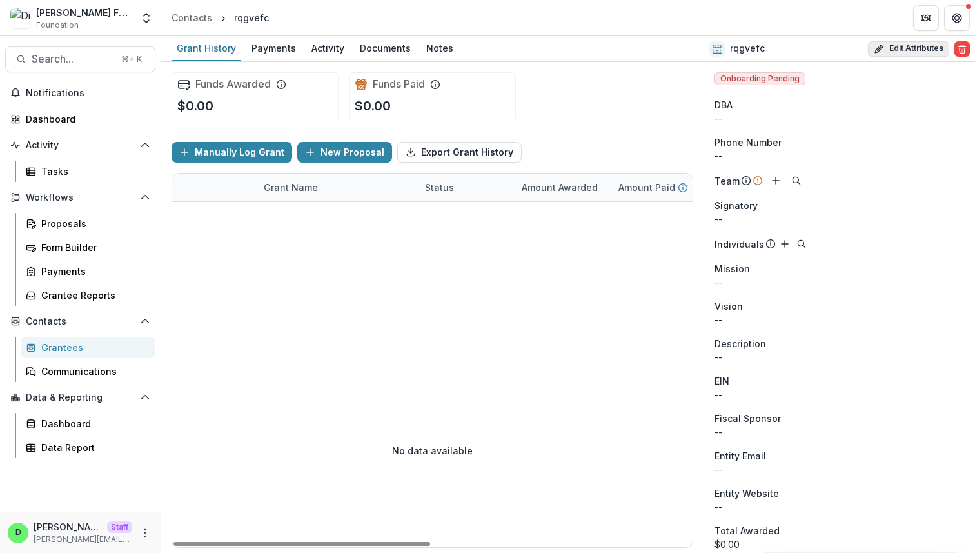
click at [899, 43] on button "Edit Attributes" at bounding box center [908, 48] width 81 height 15
select select
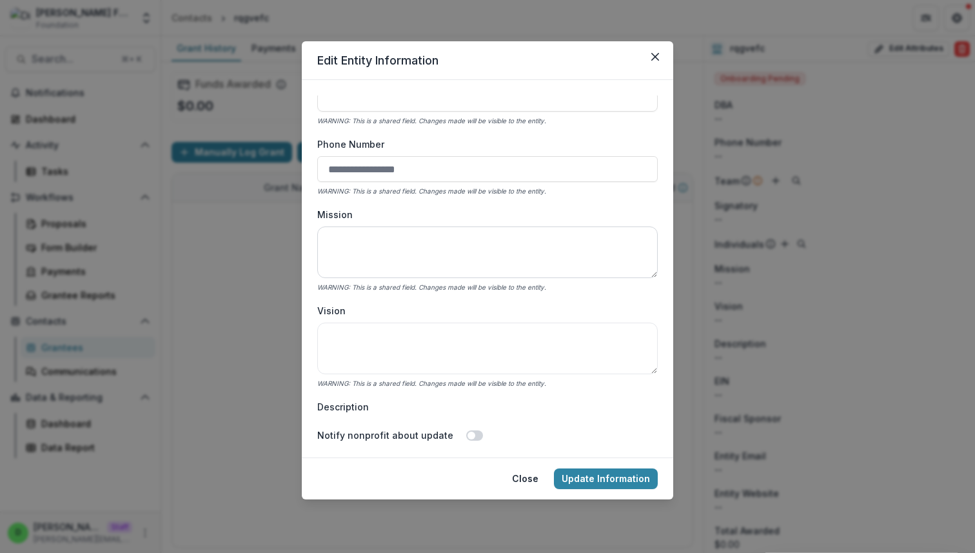
scroll to position [75, 0]
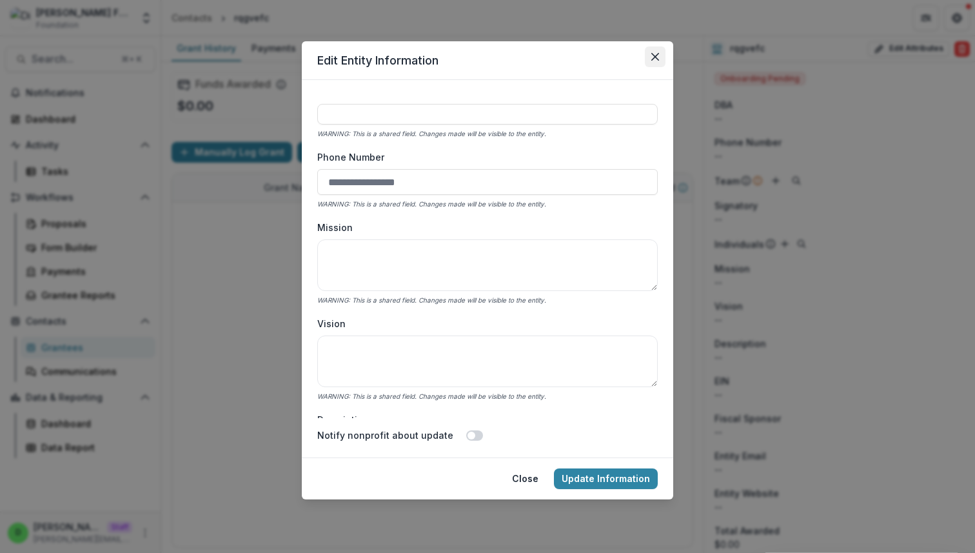
click at [657, 52] on button "Close" at bounding box center [655, 56] width 21 height 21
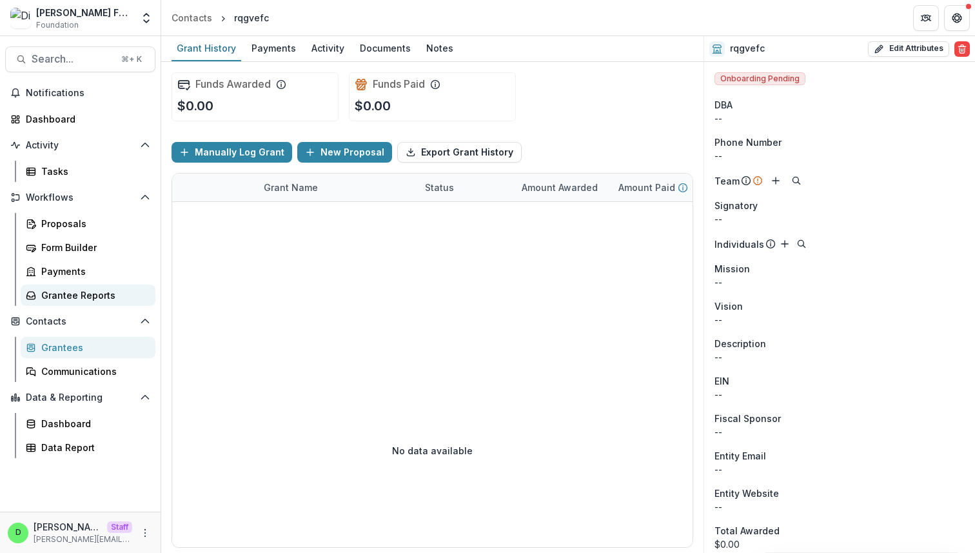
click at [79, 291] on div "Grantee Reports" at bounding box center [93, 295] width 104 height 14
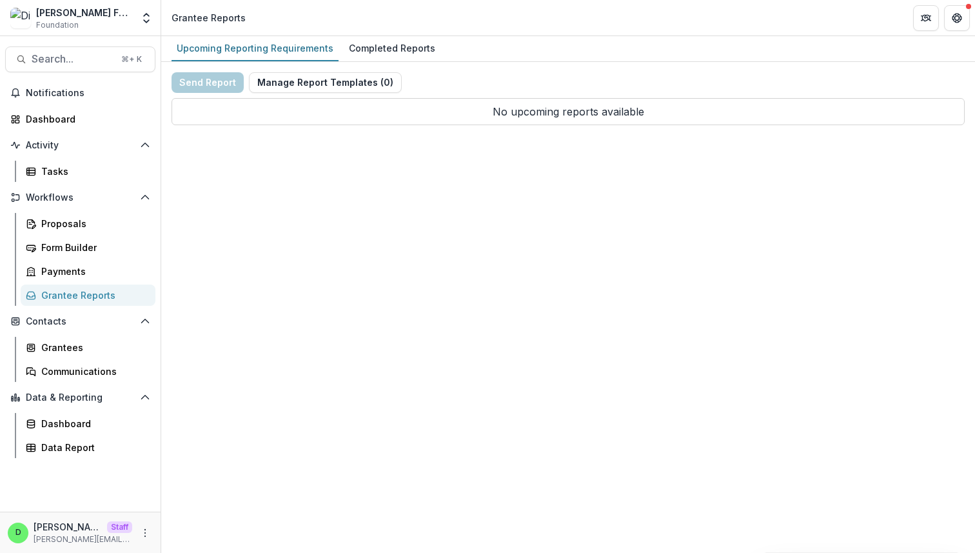
click at [489, 35] on div "Divyansh Foundation Foundation Team Settings Admin Settings Grantee Reports" at bounding box center [487, 18] width 975 height 36
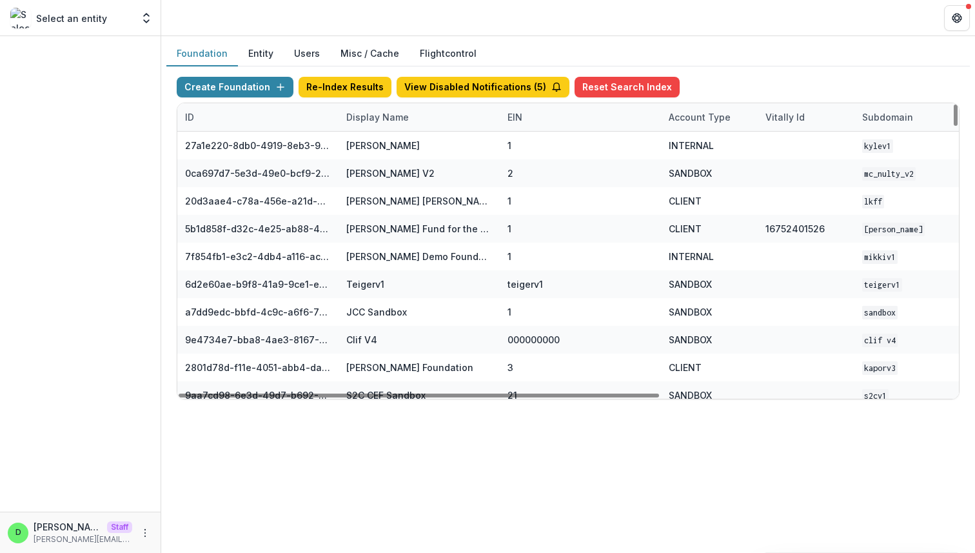
click at [377, 117] on div "Display Name" at bounding box center [378, 117] width 78 height 14
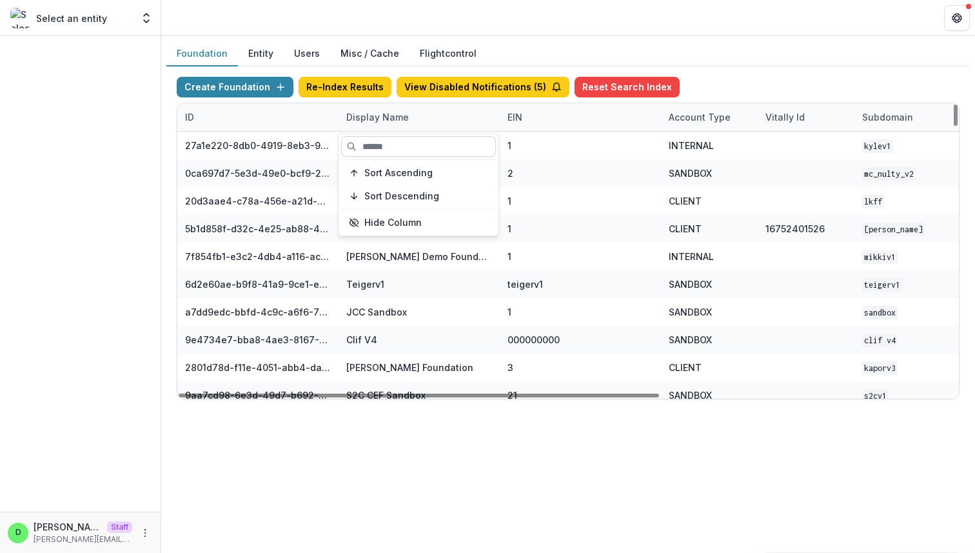
click at [380, 140] on input at bounding box center [418, 146] width 155 height 21
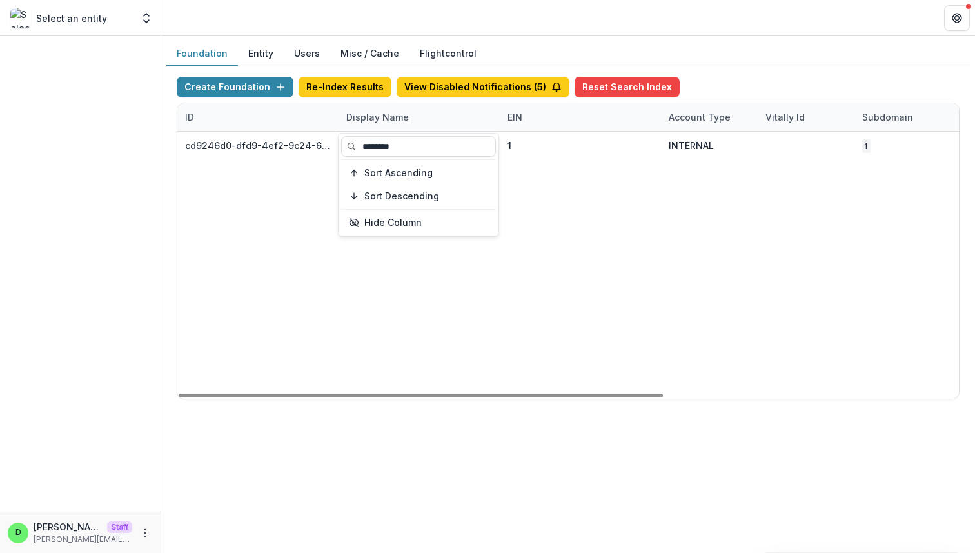
type input "********"
click at [475, 284] on div "cd9246d0-dfd9-4ef2-9c24-6bf2ee4c6277 Divyansh Foundation 1 INTERNAL 1 Jul 22, 2…" at bounding box center [805, 265] width 1257 height 267
click at [409, 117] on div "Display Name" at bounding box center [378, 117] width 78 height 14
click at [390, 144] on input "********" at bounding box center [418, 146] width 155 height 21
click at [391, 144] on input "********" at bounding box center [418, 146] width 155 height 21
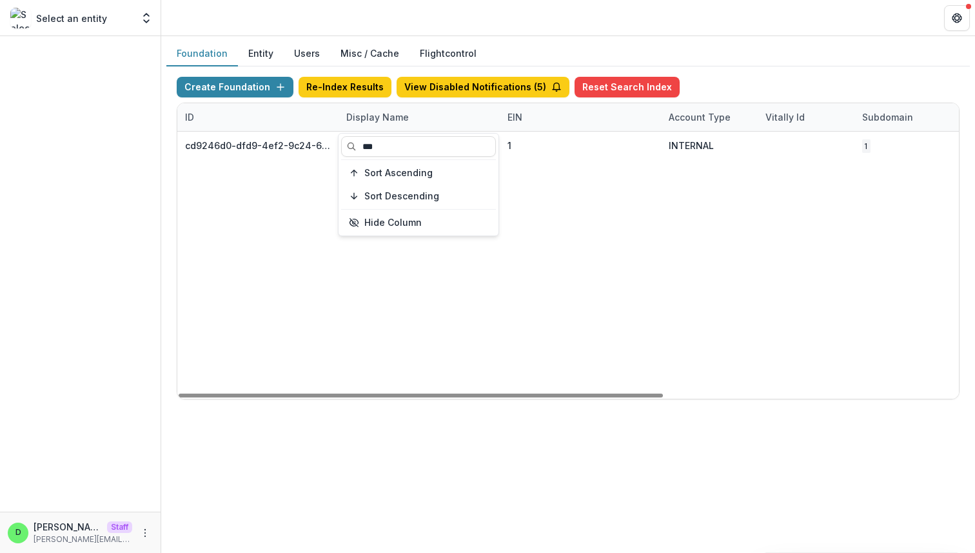
type input "***"
click at [493, 271] on div "cd9246d0-dfd9-4ef2-9c24-6bf2ee4c6277 Divyansh Foundation 1 INTERNAL 1 Jul 22, 2…" at bounding box center [805, 265] width 1257 height 267
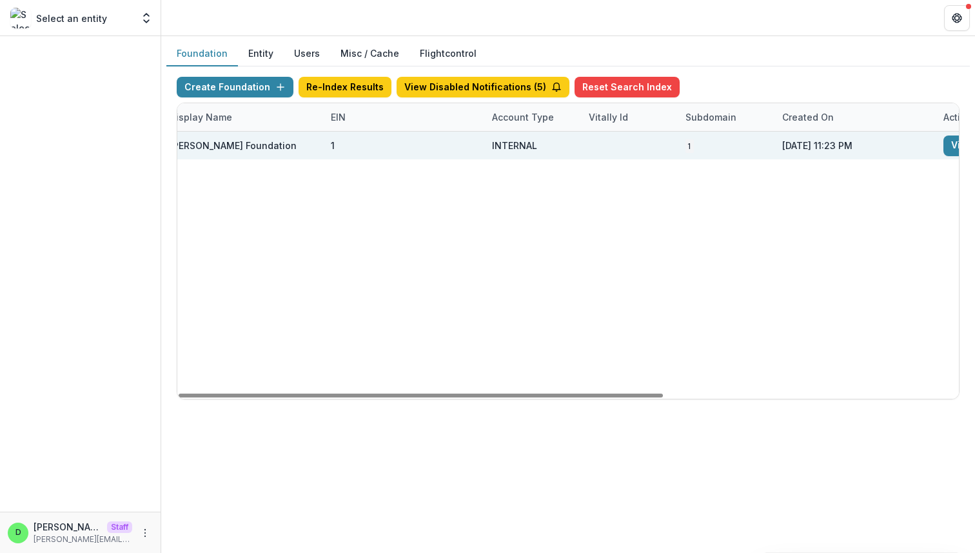
scroll to position [0, 476]
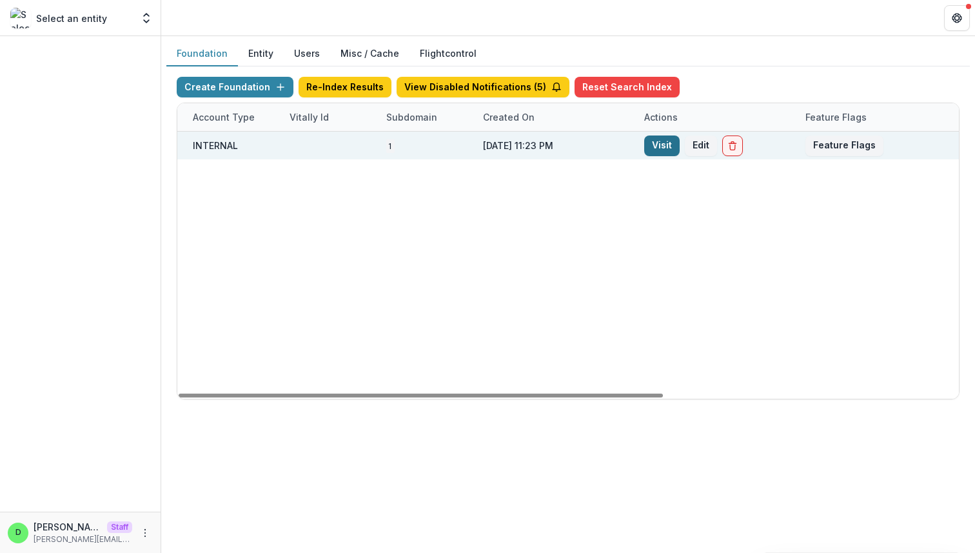
click at [660, 146] on link "Visit" at bounding box center [661, 145] width 35 height 21
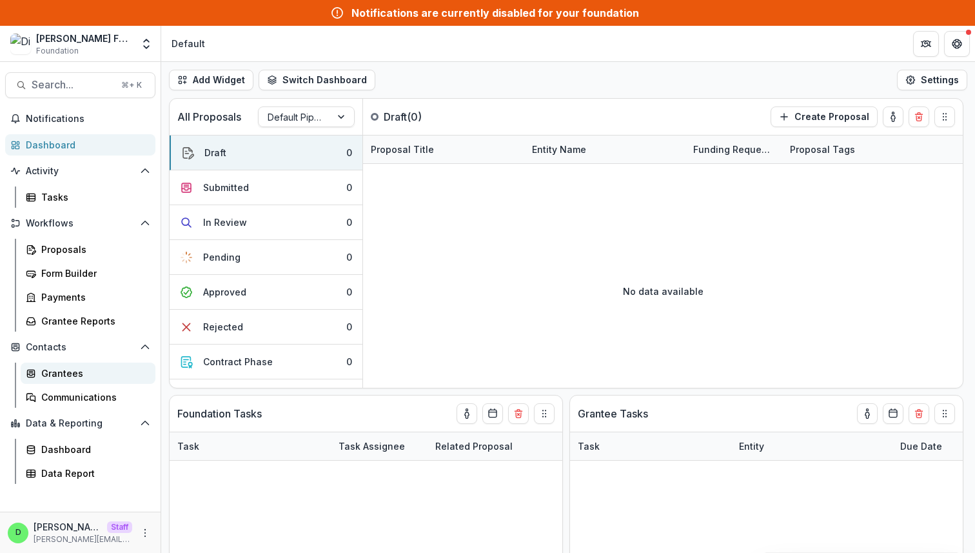
click at [88, 374] on div "Grantees" at bounding box center [93, 373] width 104 height 14
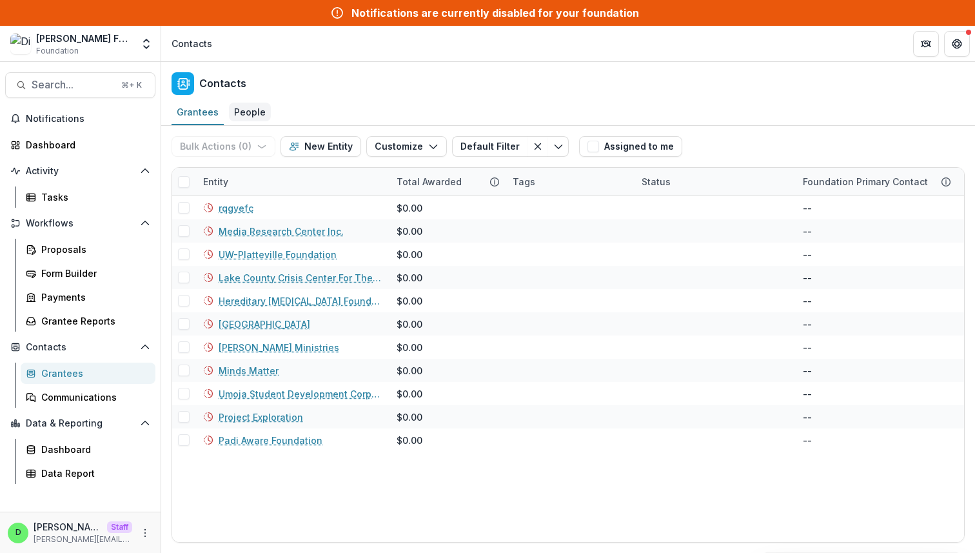
click at [246, 114] on div "People" at bounding box center [250, 112] width 42 height 19
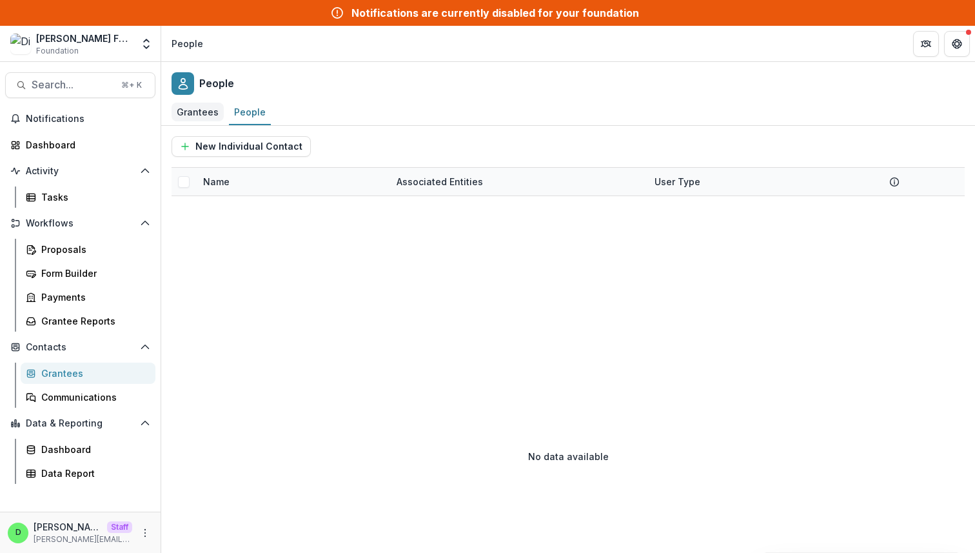
click at [204, 110] on div "Grantees" at bounding box center [198, 112] width 52 height 19
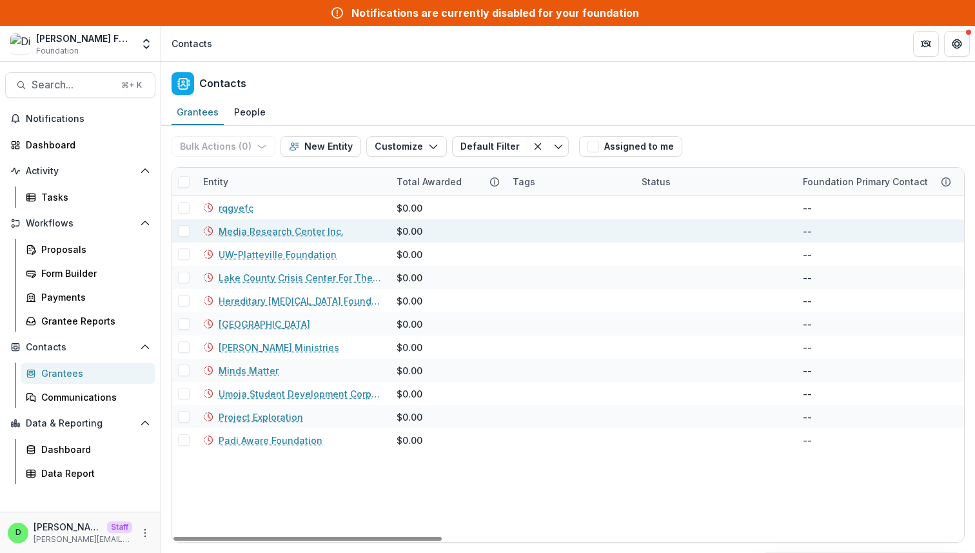
click at [273, 233] on link "Media Research Center Inc." at bounding box center [281, 231] width 125 height 14
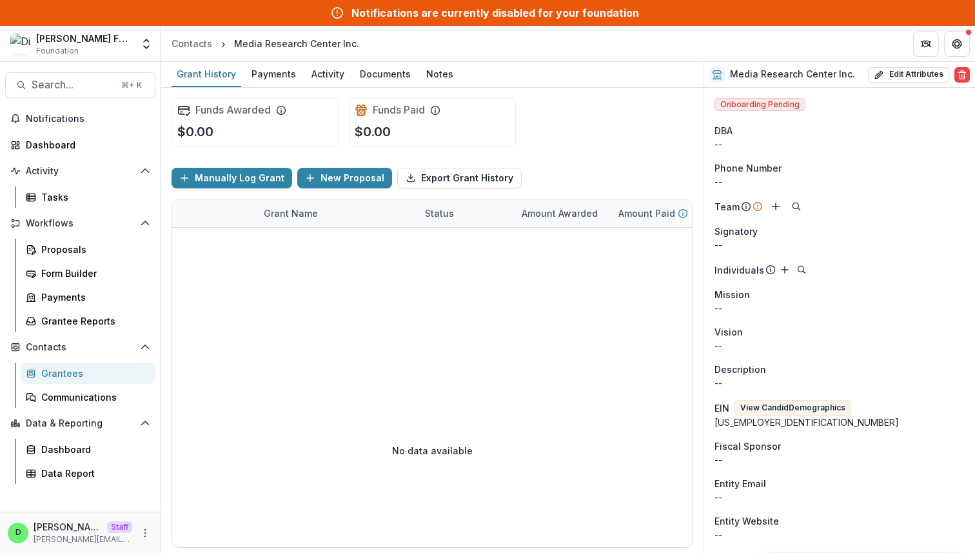
click at [75, 377] on div "Grantees" at bounding box center [93, 373] width 104 height 14
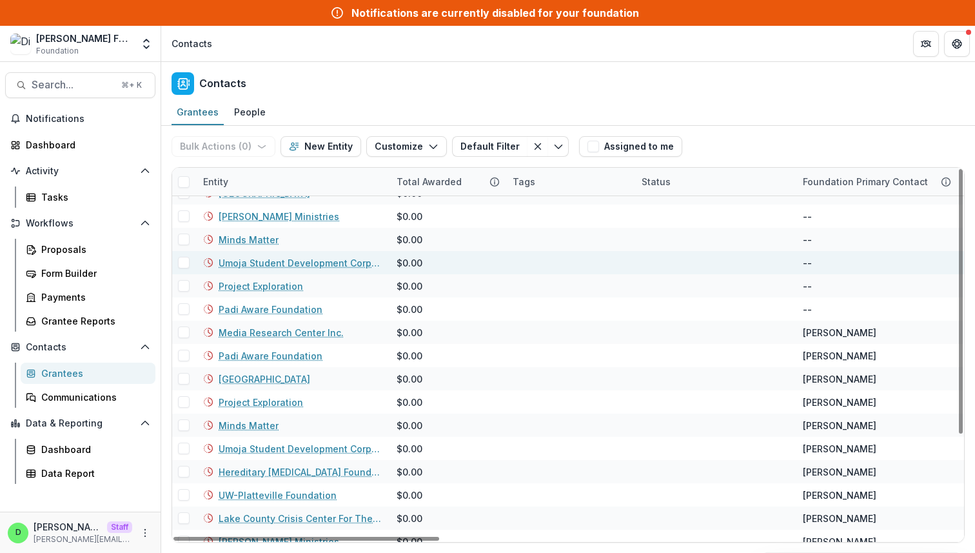
scroll to position [142, 0]
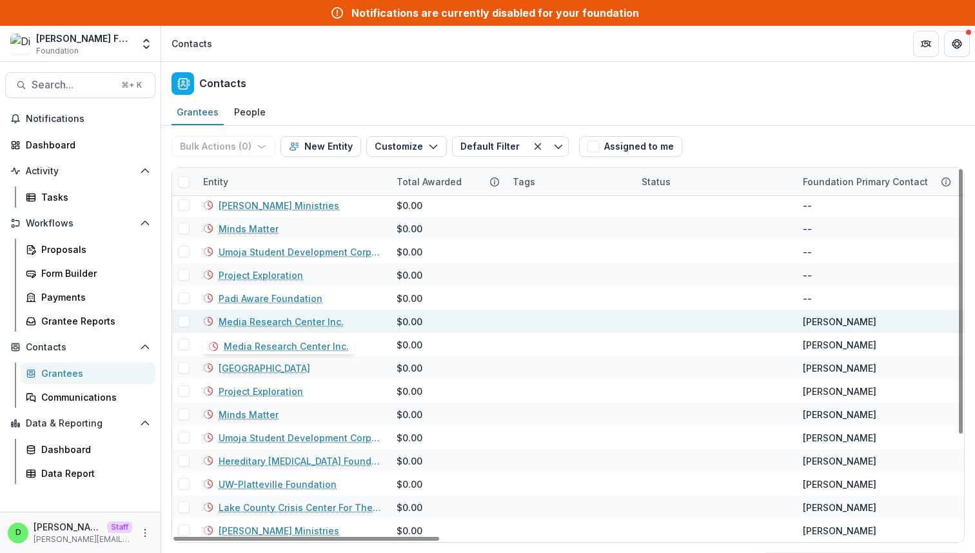
click at [309, 319] on link "Media Research Center Inc." at bounding box center [281, 322] width 125 height 14
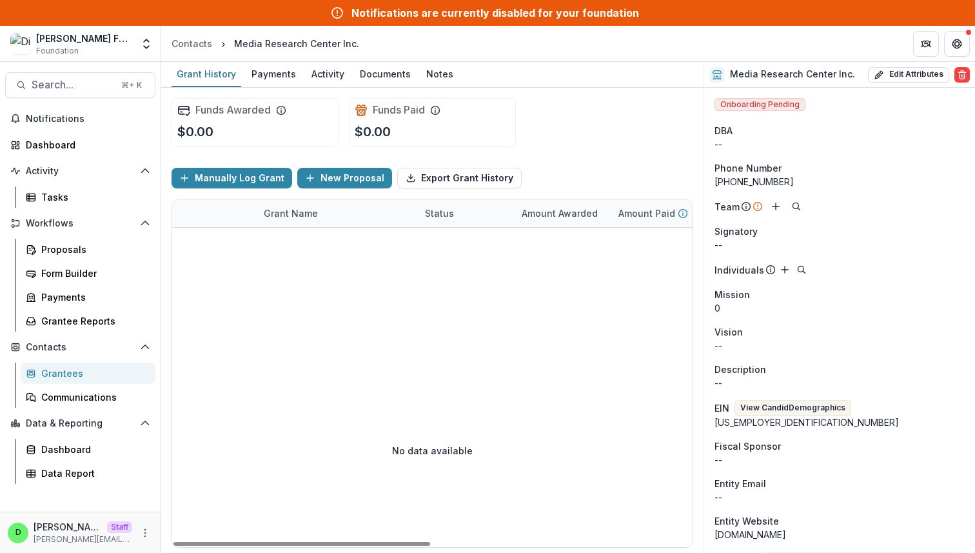
click at [68, 375] on div "Grantees" at bounding box center [93, 373] width 104 height 14
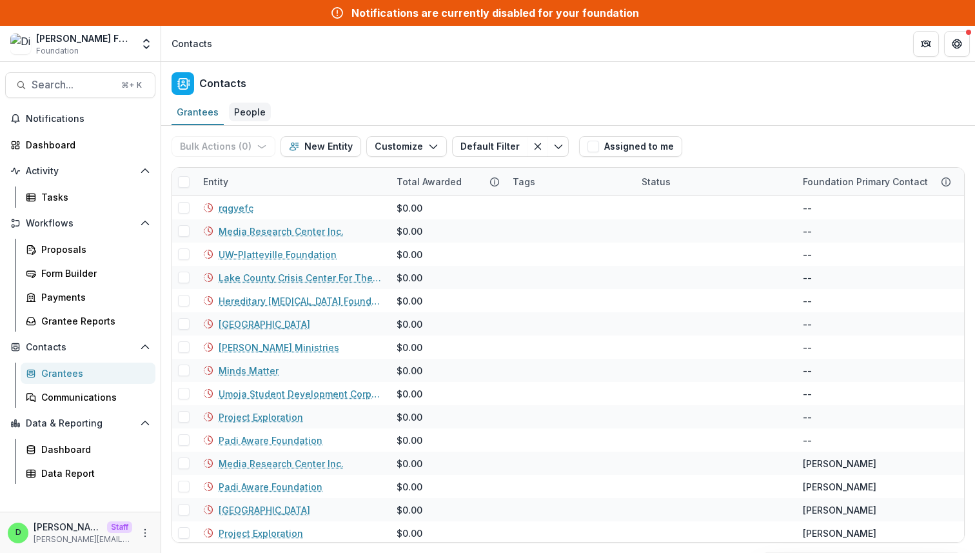
click at [250, 107] on div "People" at bounding box center [250, 112] width 42 height 19
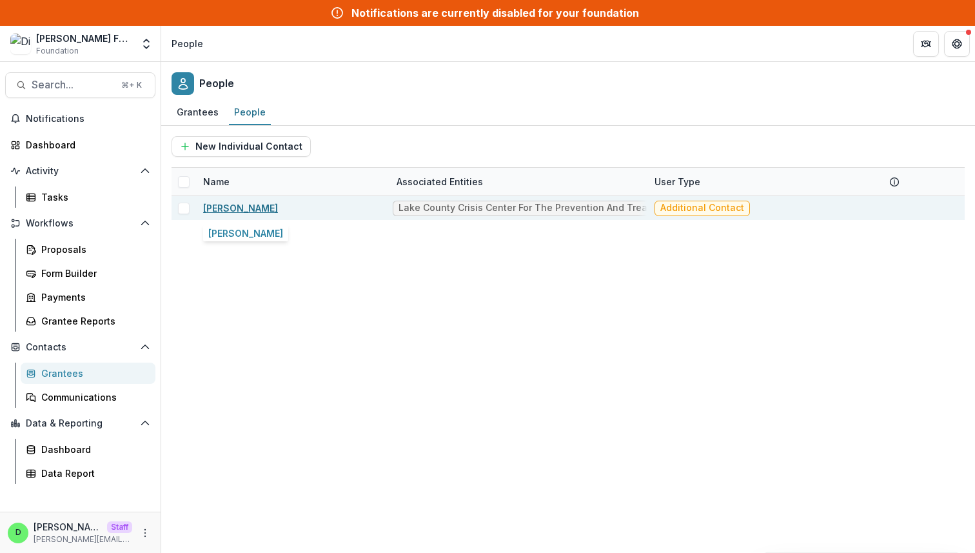
click at [270, 210] on link "[PERSON_NAME]" at bounding box center [240, 207] width 75 height 11
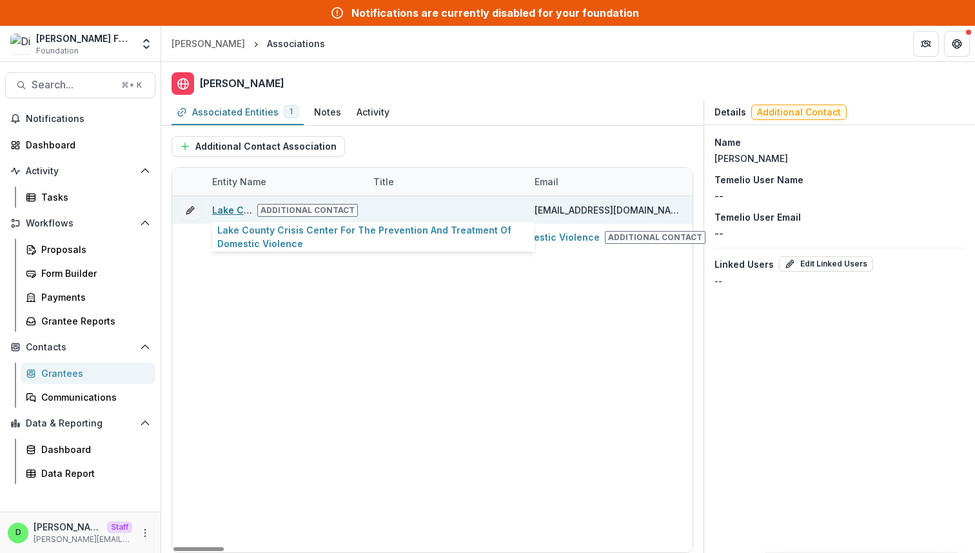
click at [227, 210] on link "Lake County Crisis Center For The Prevention And Treatment Of Domestic Violence" at bounding box center [403, 209] width 382 height 11
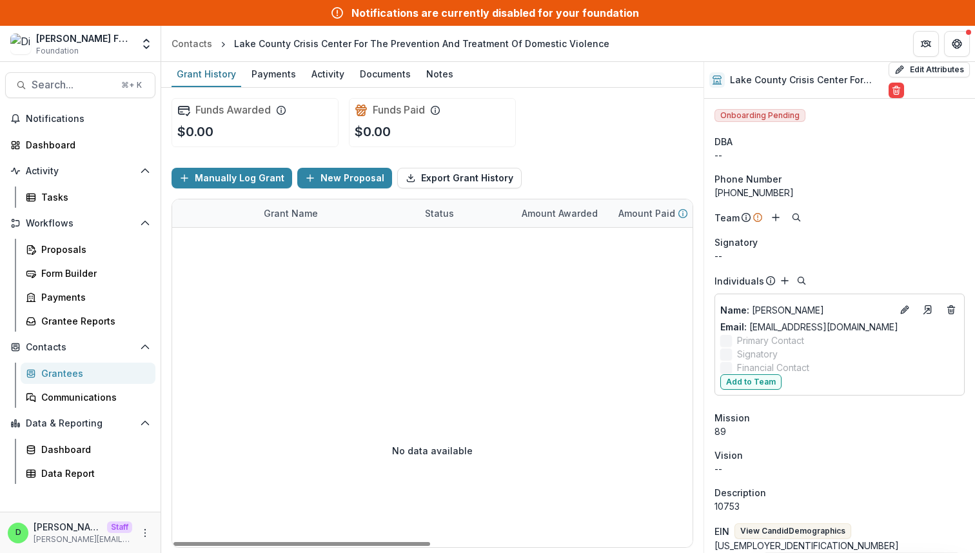
click at [66, 366] on div "Grantees" at bounding box center [93, 373] width 104 height 14
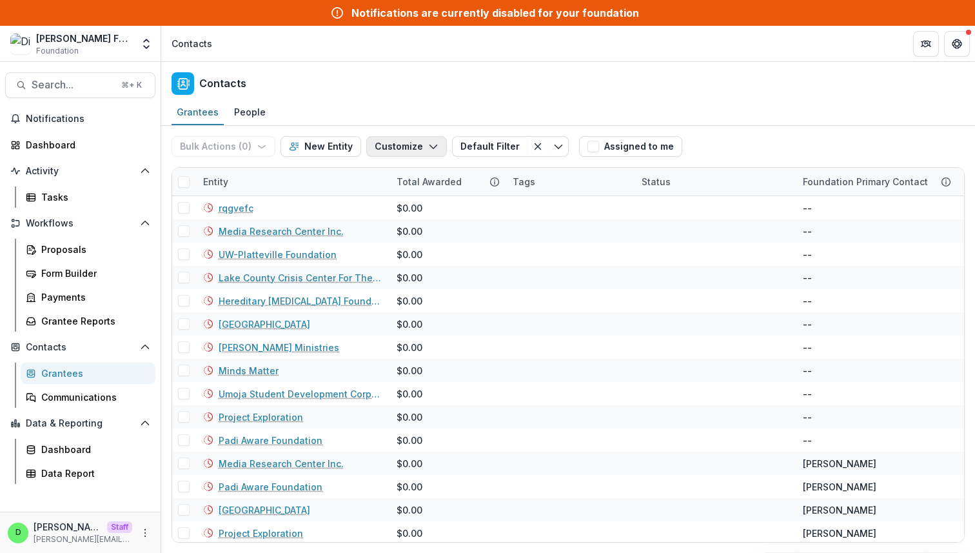
click at [422, 145] on button "Customize" at bounding box center [406, 146] width 81 height 21
click at [412, 199] on button "Manage Custom Fields" at bounding box center [368, 196] width 142 height 21
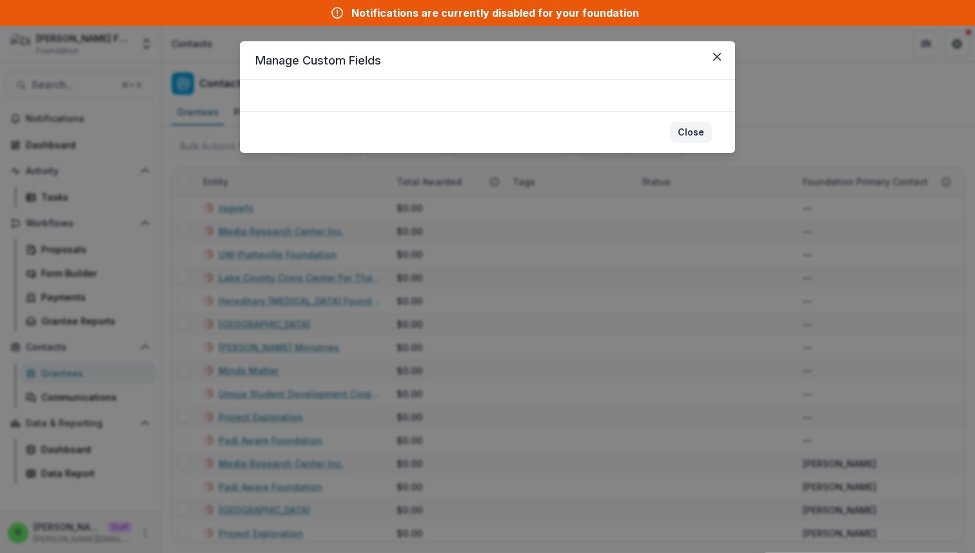
click at [687, 131] on button "Close" at bounding box center [691, 132] width 42 height 21
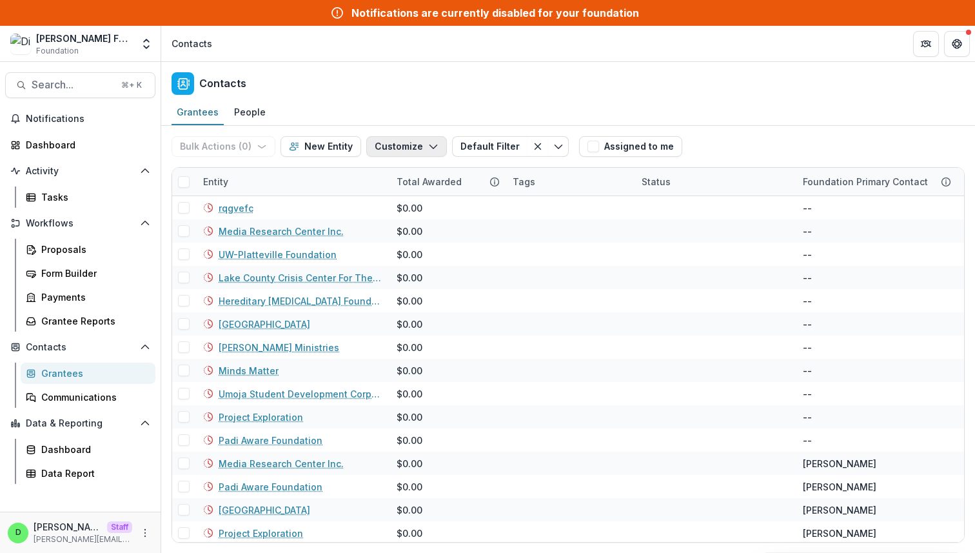
click at [429, 143] on icon "button" at bounding box center [433, 146] width 10 height 10
click at [393, 198] on button "Manage Custom Fields" at bounding box center [368, 196] width 142 height 21
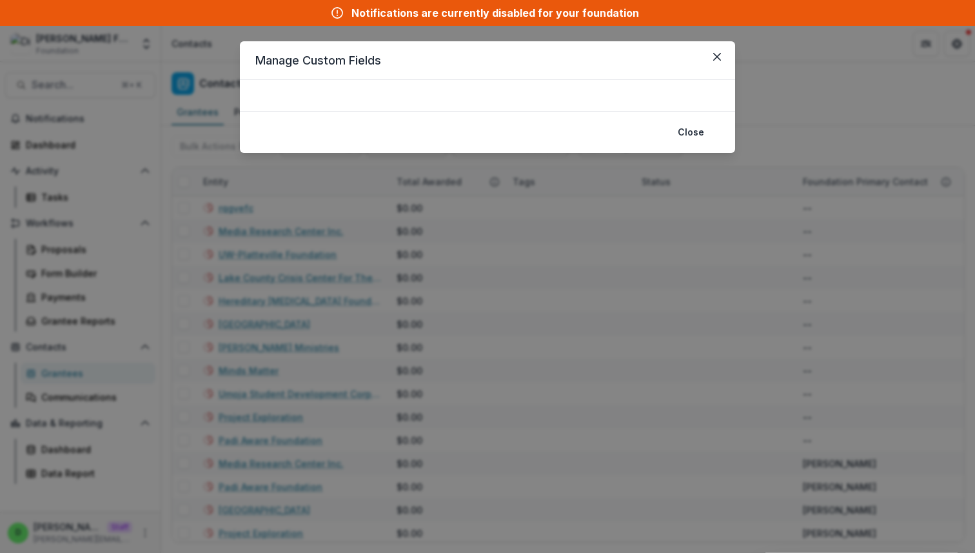
click at [435, 94] on div at bounding box center [487, 95] width 495 height 31
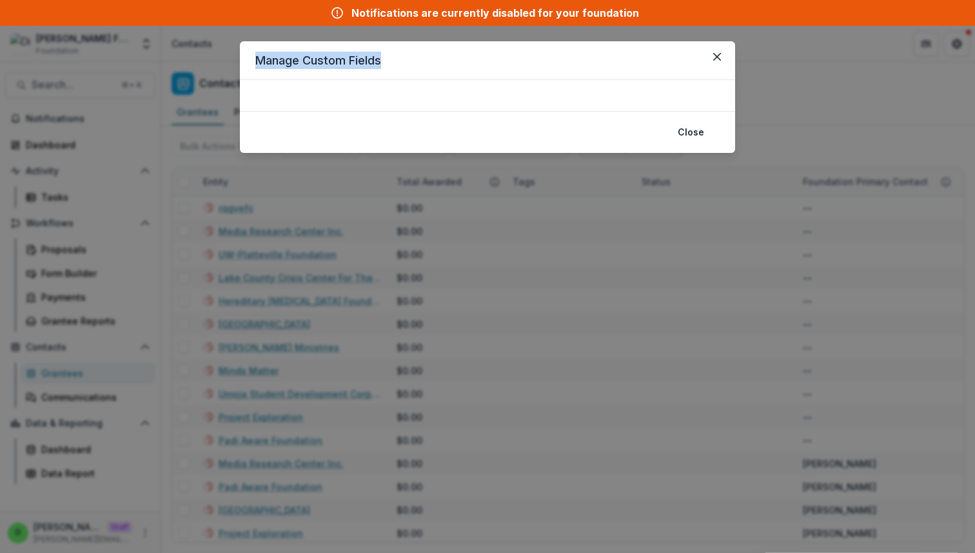
click at [435, 94] on div at bounding box center [487, 95] width 495 height 31
click at [484, 48] on header "Manage Custom Fields" at bounding box center [487, 60] width 495 height 39
click at [685, 126] on button "Close" at bounding box center [691, 132] width 42 height 21
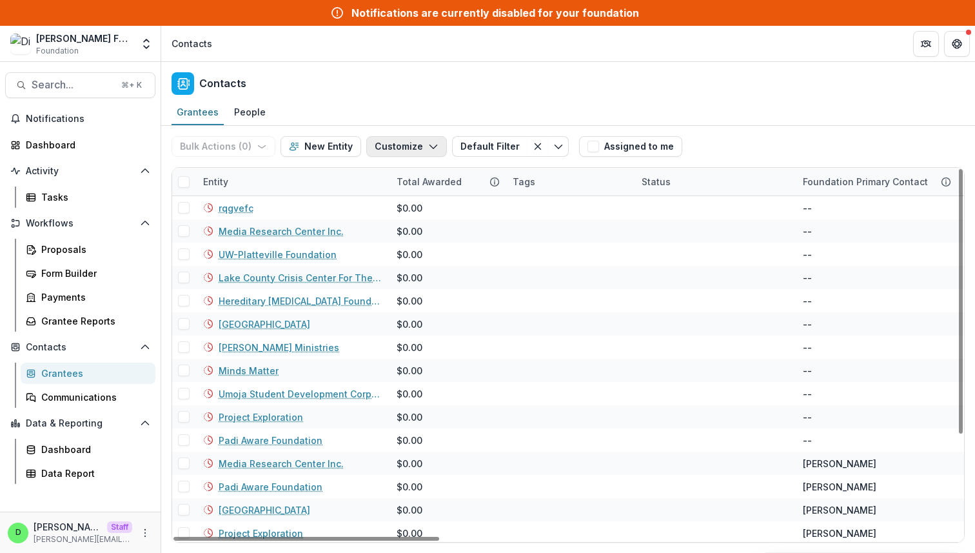
click at [429, 151] on icon "button" at bounding box center [433, 146] width 10 height 10
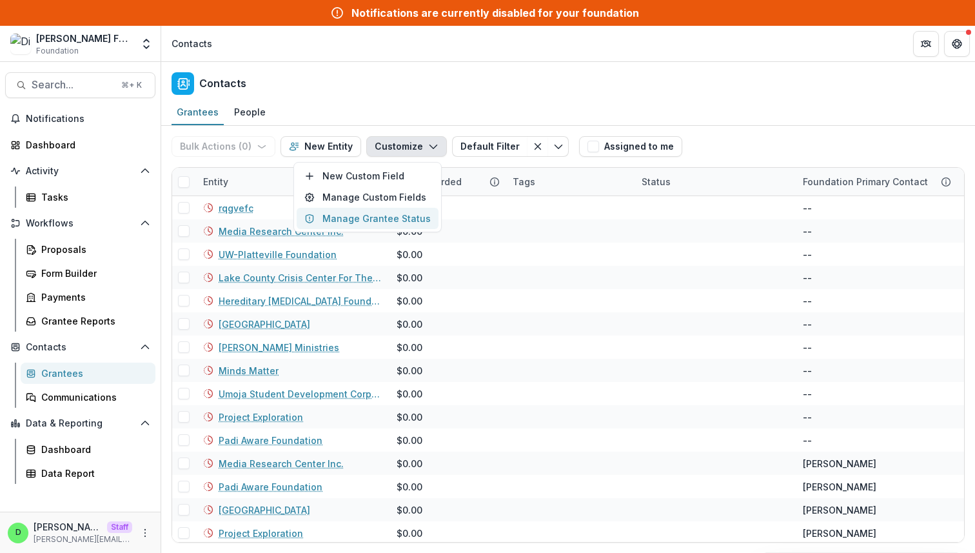
click at [408, 219] on button "Manage Grantee Status" at bounding box center [368, 218] width 142 height 21
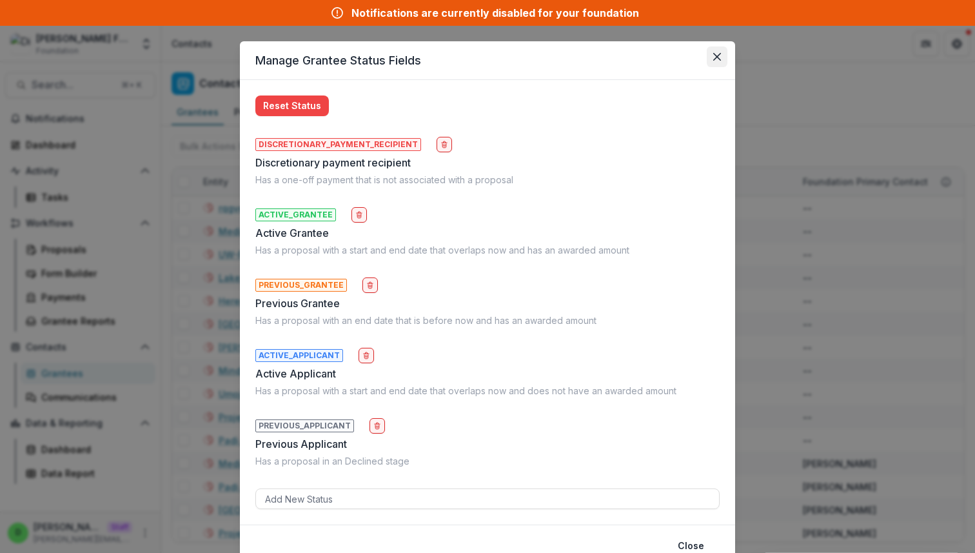
click at [720, 51] on button "Close" at bounding box center [717, 56] width 21 height 21
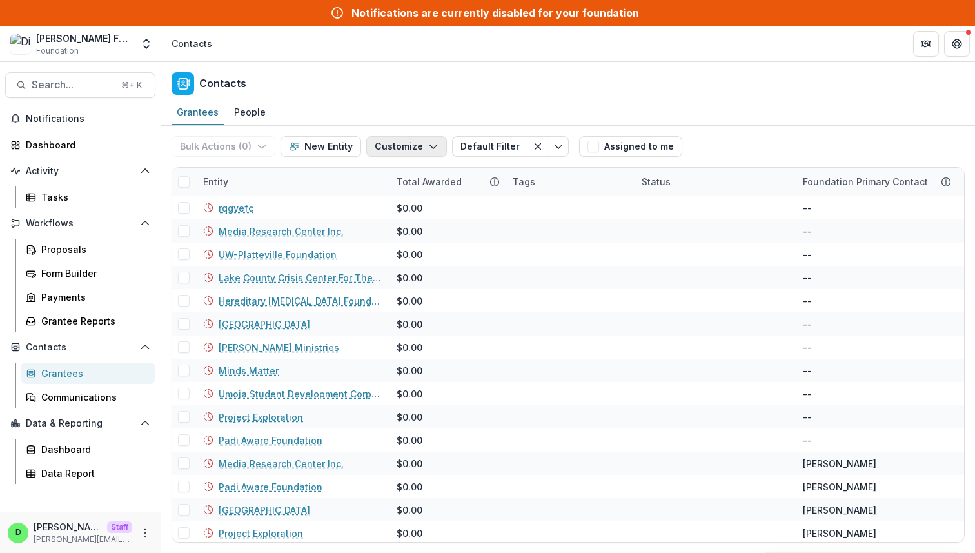
click at [401, 143] on button "Customize" at bounding box center [406, 146] width 81 height 21
click at [387, 197] on button "Manage Custom Fields" at bounding box center [368, 196] width 142 height 21
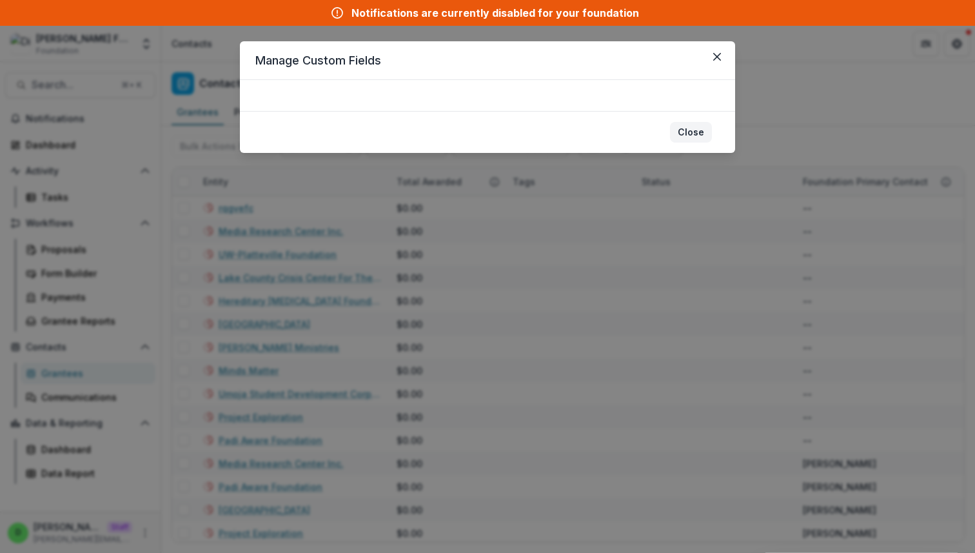
click at [686, 132] on button "Close" at bounding box center [691, 132] width 42 height 21
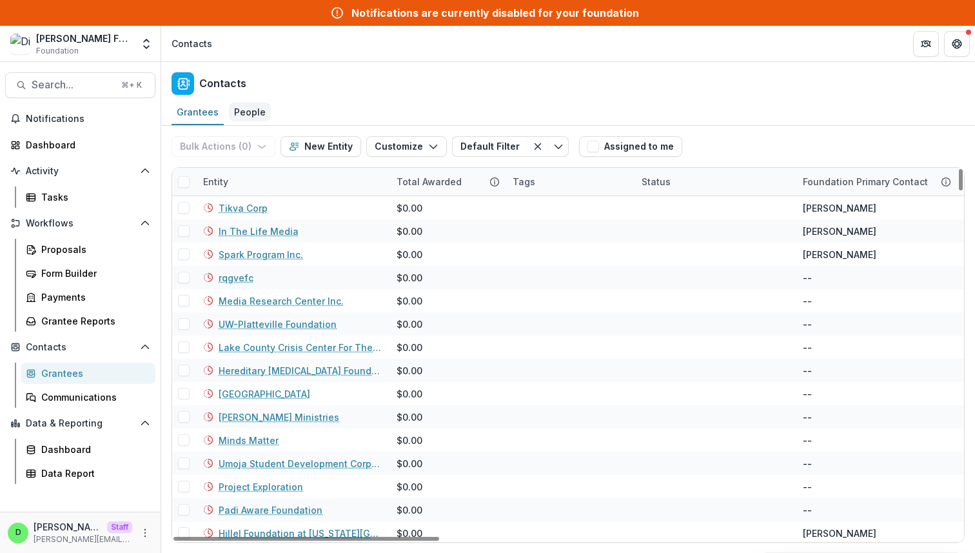
click at [239, 113] on div "People" at bounding box center [250, 112] width 42 height 19
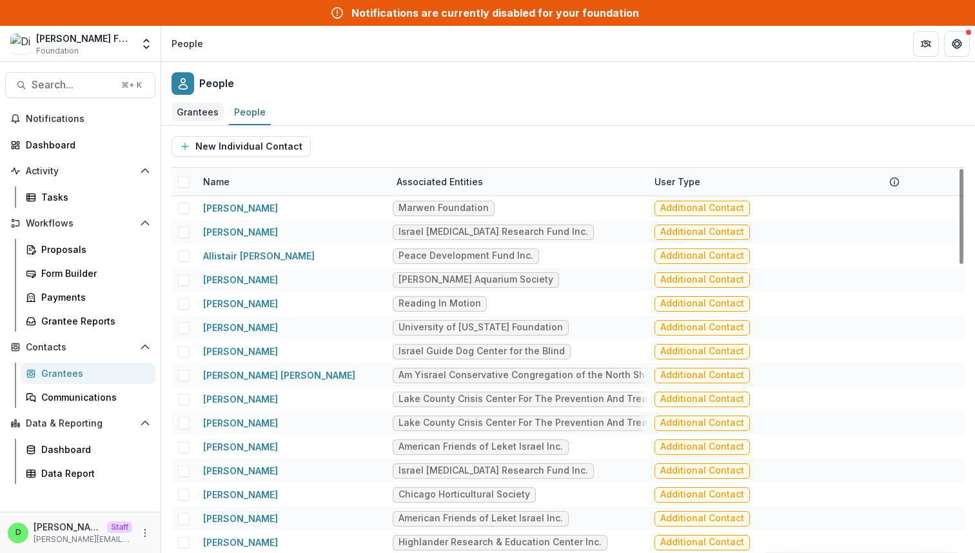
click at [192, 119] on div "Grantees" at bounding box center [198, 112] width 52 height 19
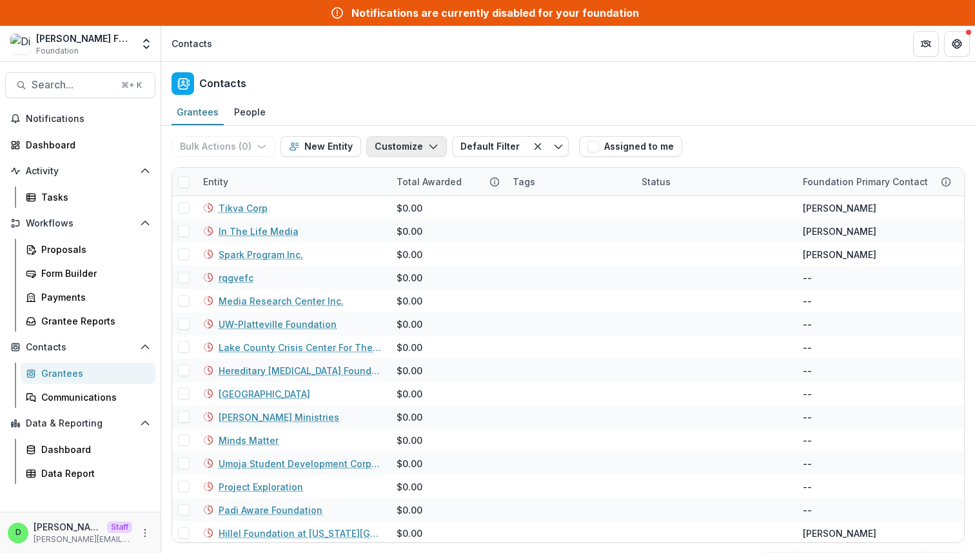
click at [406, 146] on button "Customize" at bounding box center [406, 146] width 81 height 21
click at [385, 194] on button "Manage Custom Fields" at bounding box center [368, 196] width 142 height 21
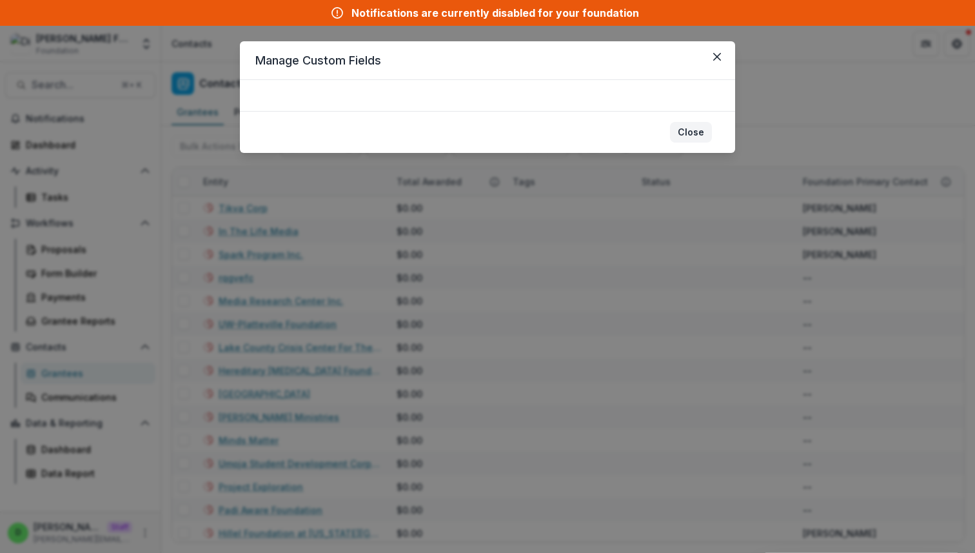
click at [686, 131] on button "Close" at bounding box center [691, 132] width 42 height 21
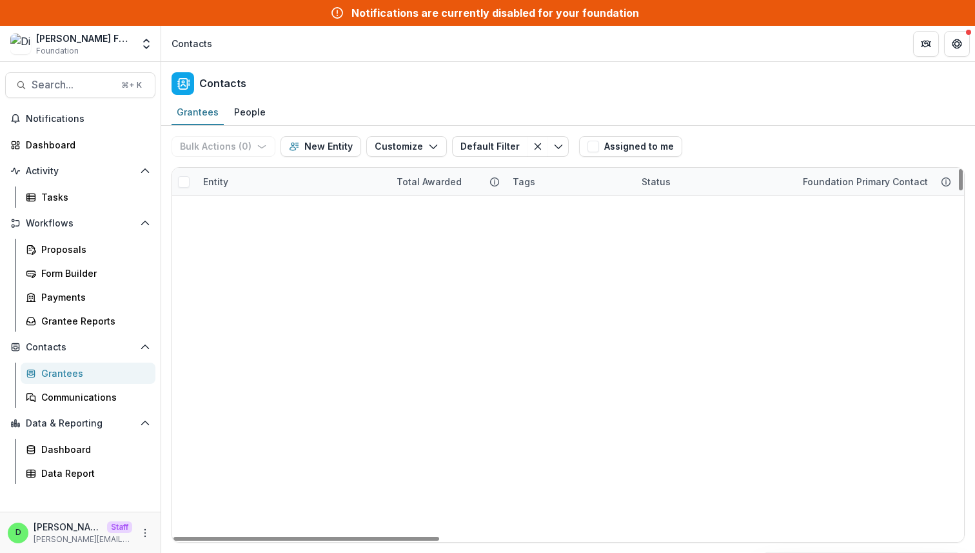
scroll to position [3376, 0]
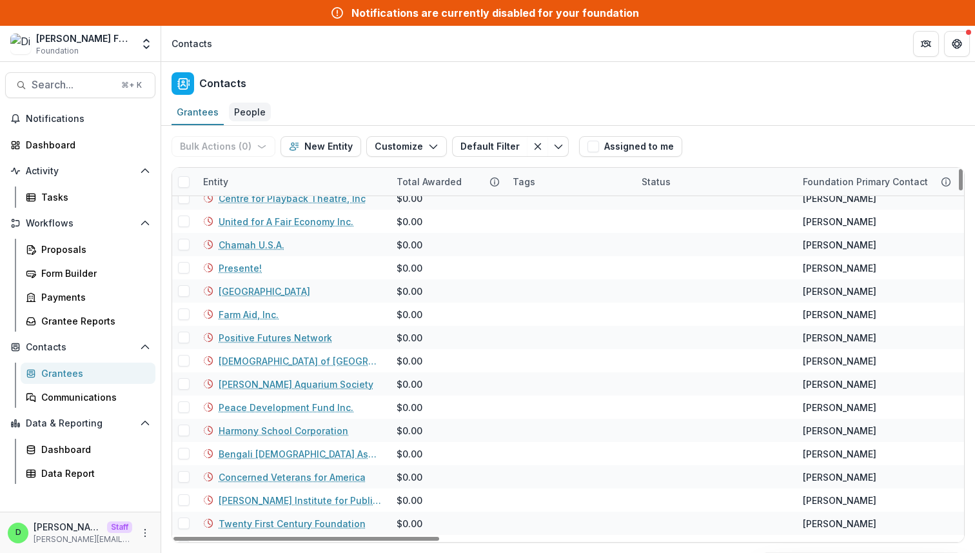
click at [247, 109] on div "People" at bounding box center [250, 112] width 42 height 19
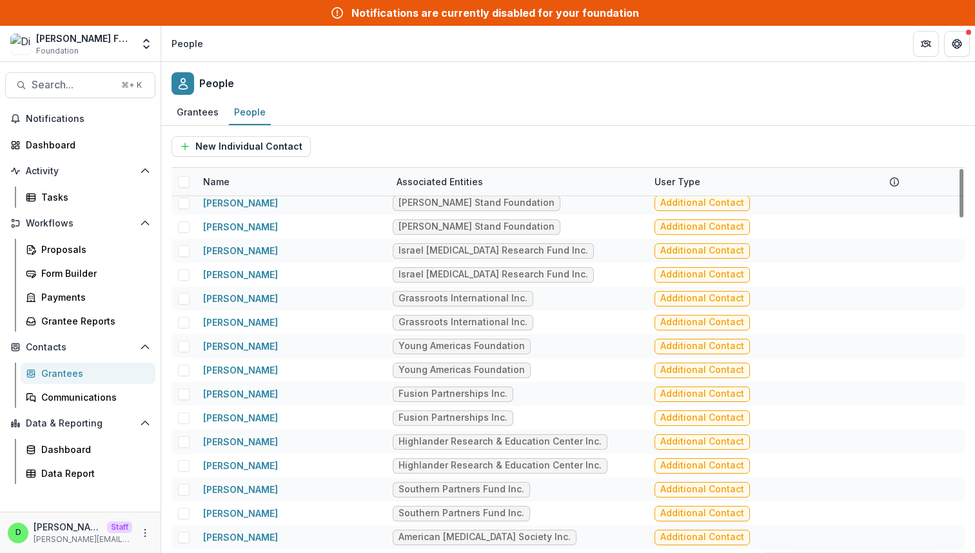
scroll to position [2674, 0]
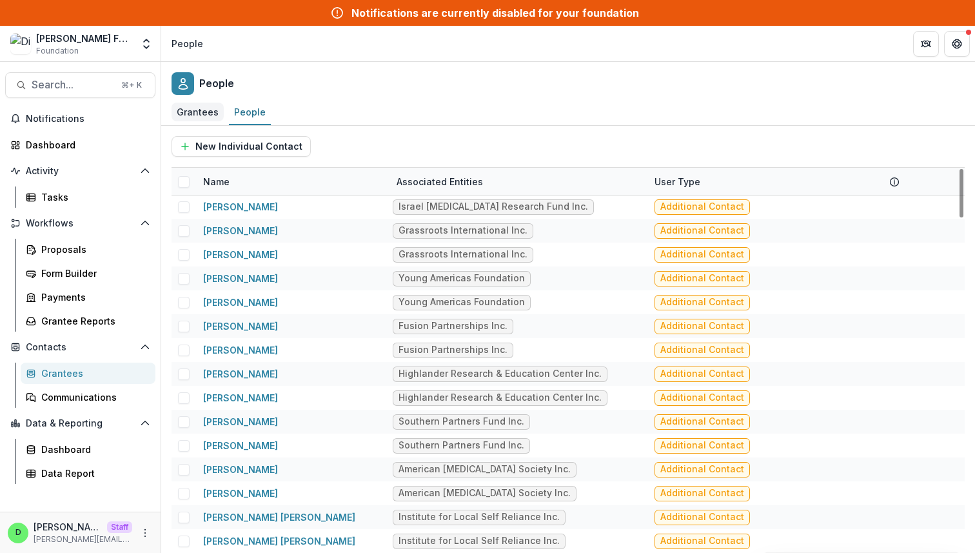
click at [199, 108] on div "Grantees" at bounding box center [198, 112] width 52 height 19
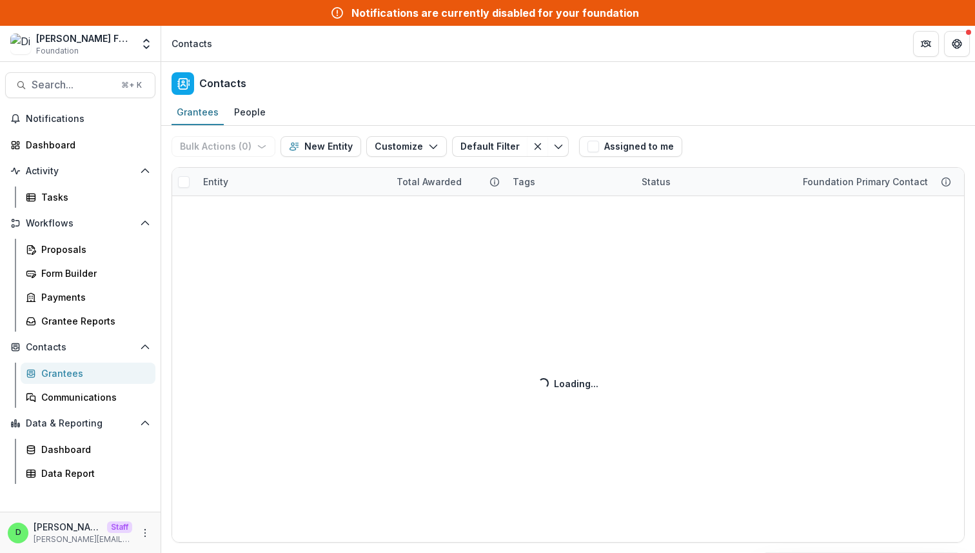
click at [409, 142] on div "Bulk Actions ( 0 ) Send Email Create Proposals Create Tasks New Entity Customiz…" at bounding box center [568, 339] width 814 height 427
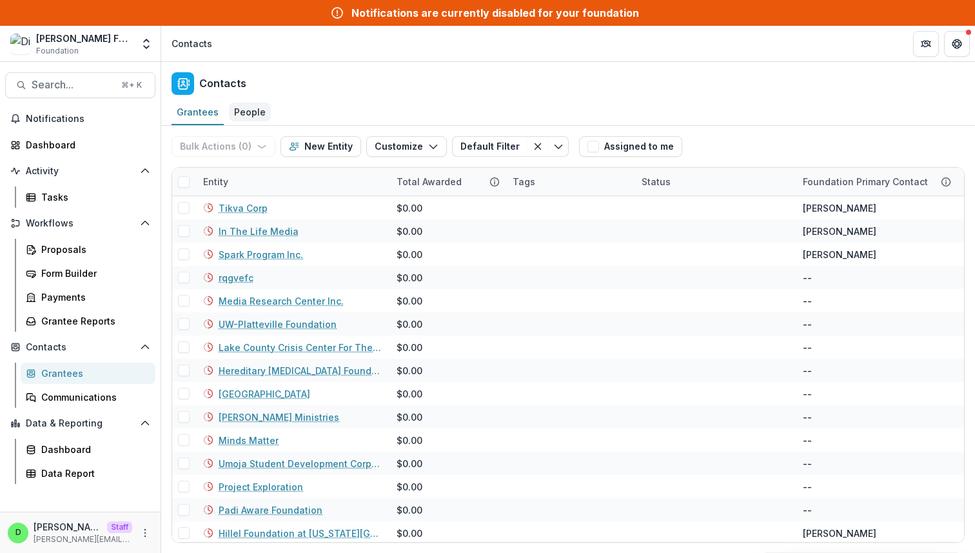
click at [251, 108] on div "People" at bounding box center [250, 112] width 42 height 19
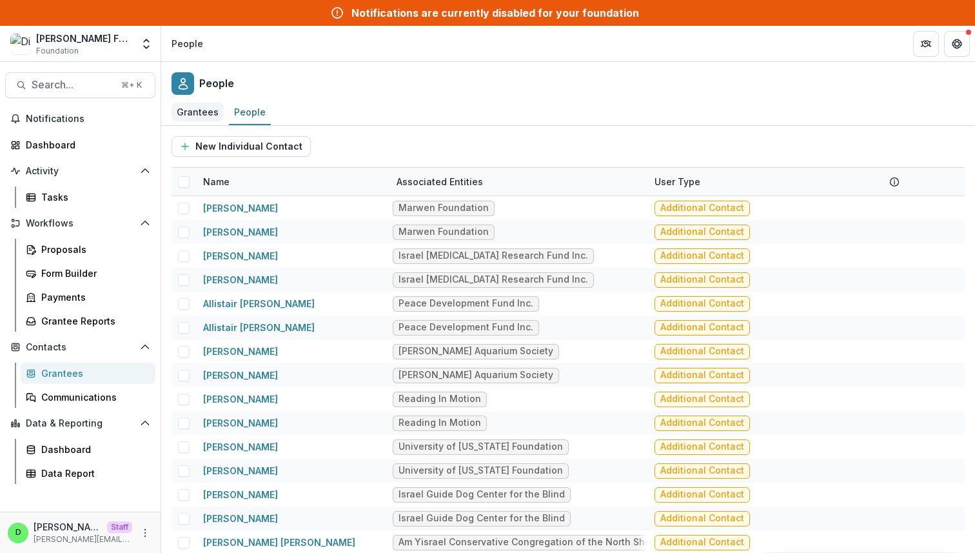
click at [195, 109] on div "Grantees" at bounding box center [198, 112] width 52 height 19
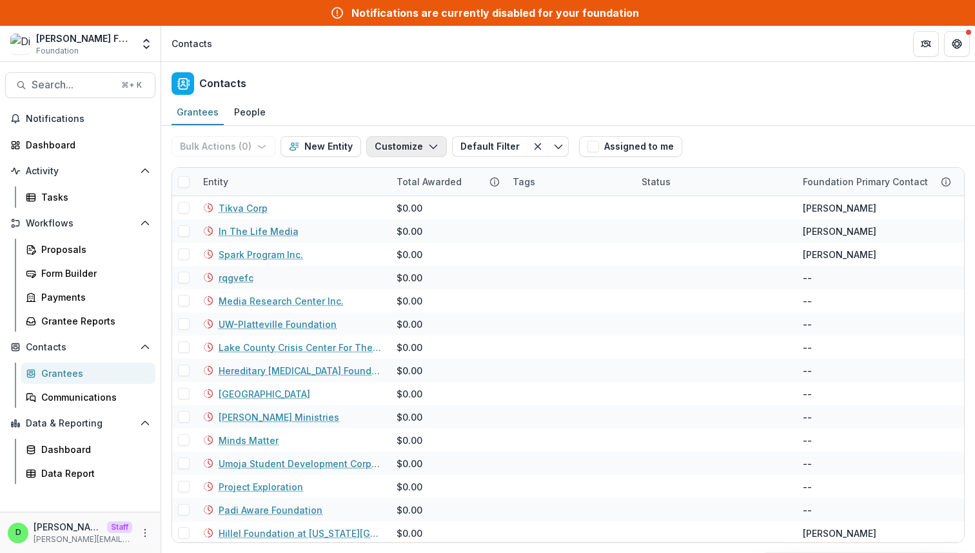
click at [431, 144] on icon "button" at bounding box center [433, 146] width 10 height 10
click at [382, 170] on button "New Custom Field" at bounding box center [368, 175] width 142 height 21
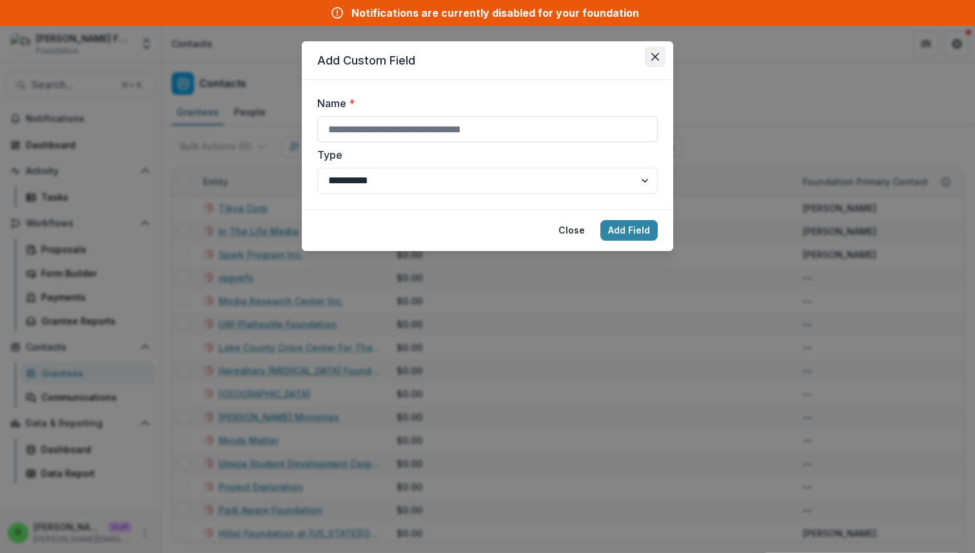
click at [660, 57] on button "Close" at bounding box center [655, 56] width 21 height 21
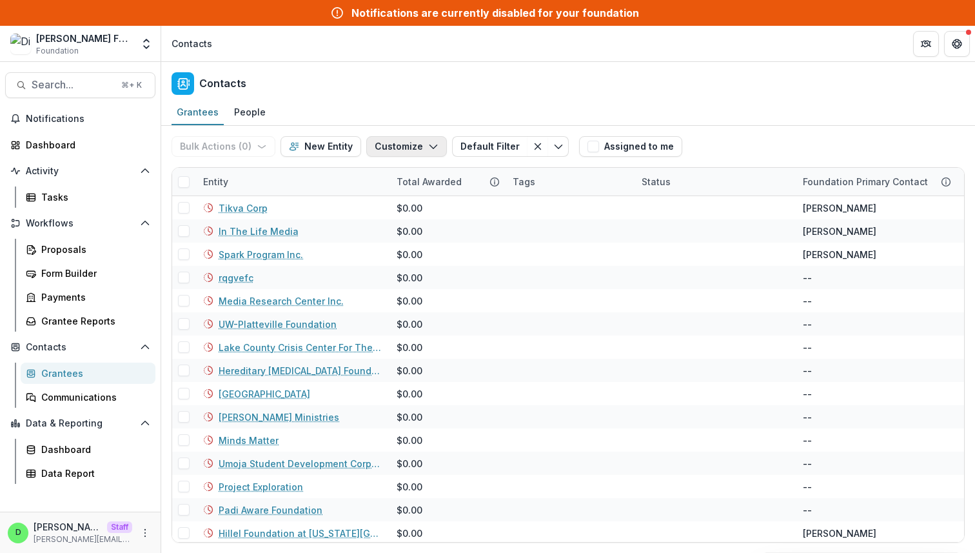
click at [408, 146] on button "Customize" at bounding box center [406, 146] width 81 height 21
click at [406, 193] on button "Manage Custom Fields" at bounding box center [368, 196] width 142 height 21
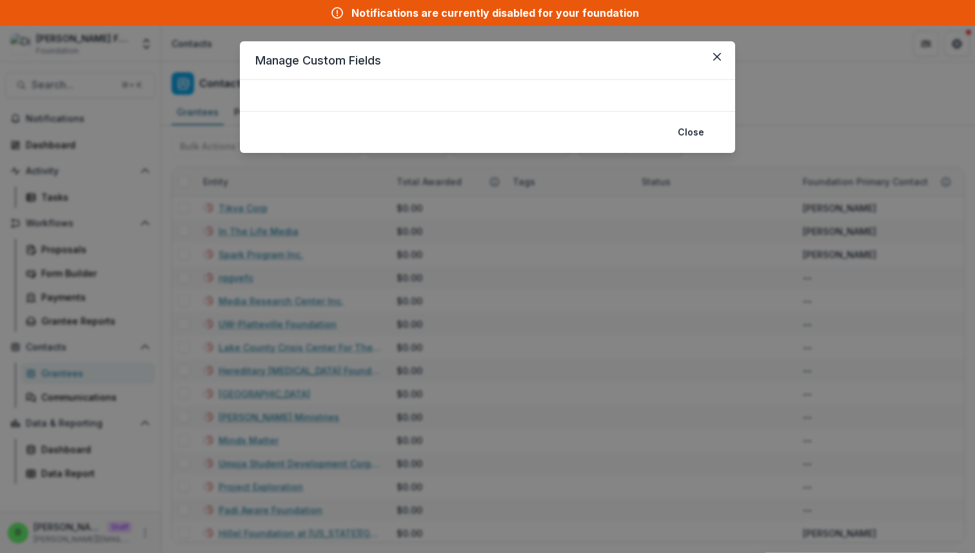
click at [500, 96] on div at bounding box center [487, 95] width 495 height 31
click at [682, 128] on button "Close" at bounding box center [691, 132] width 42 height 21
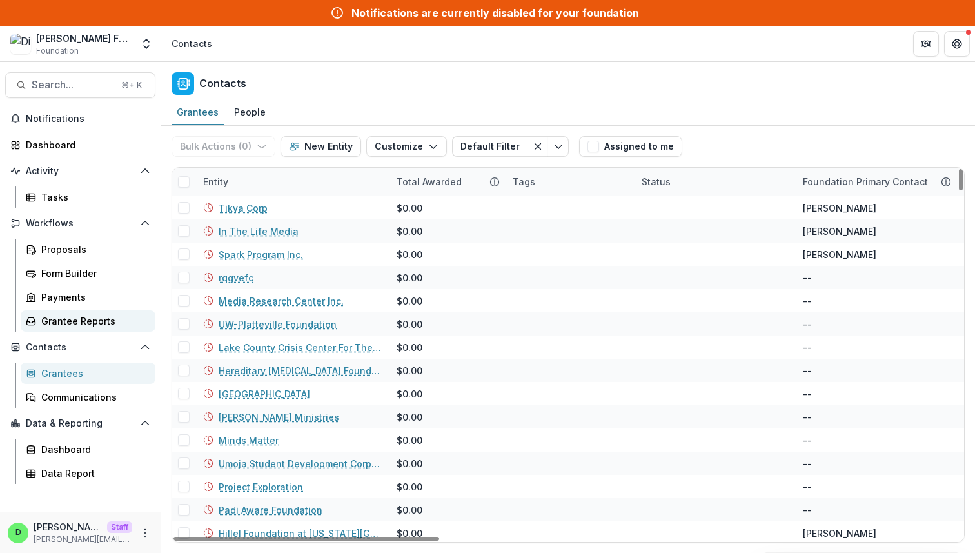
click at [89, 315] on div "Grantee Reports" at bounding box center [93, 321] width 104 height 14
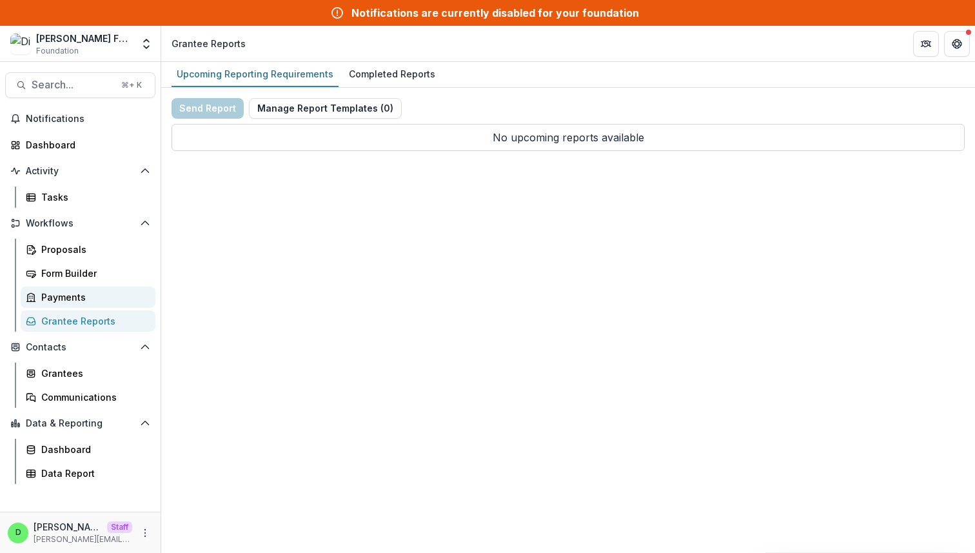
click at [57, 293] on div "Payments" at bounding box center [93, 297] width 104 height 14
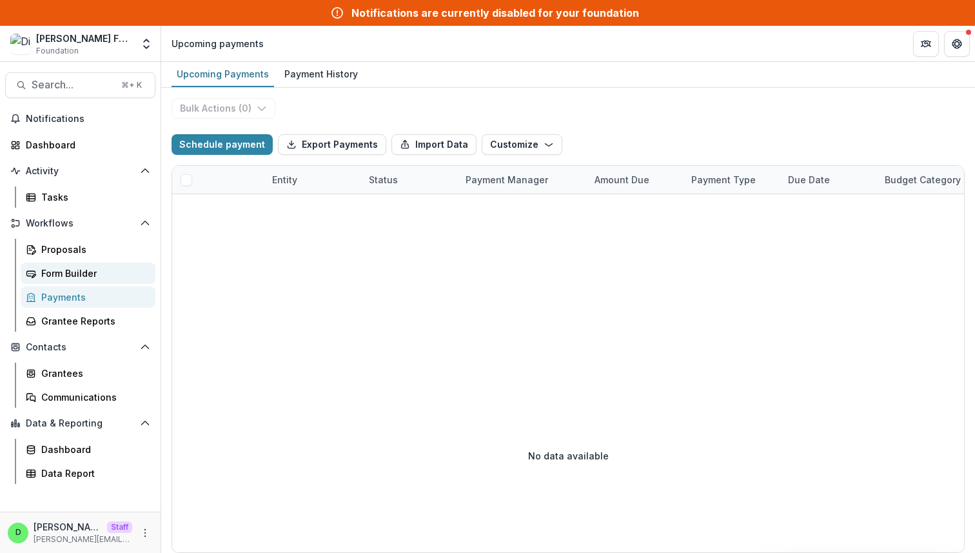
click at [47, 277] on div "Form Builder" at bounding box center [93, 273] width 104 height 14
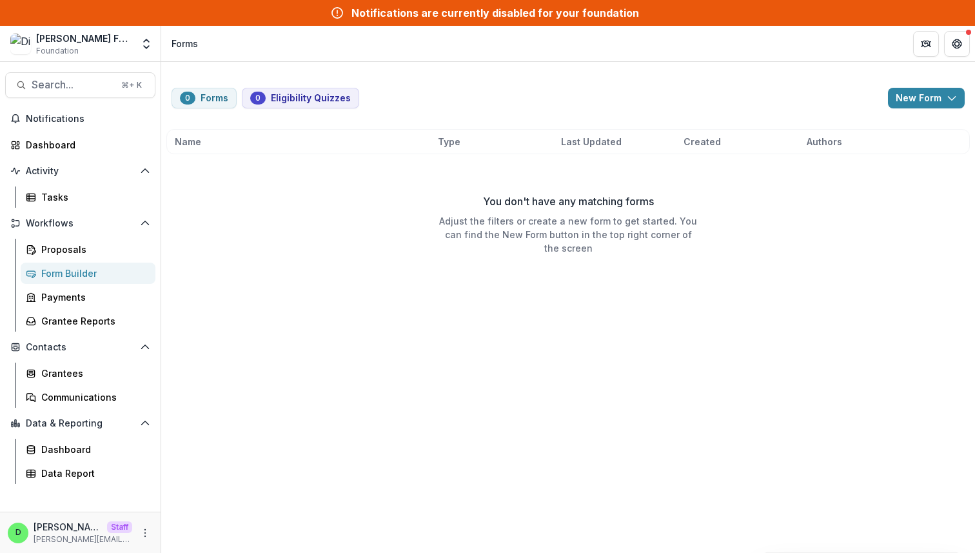
click at [60, 237] on div "Workflows Proposals Form Builder Payments Grantee Reports" at bounding box center [80, 272] width 161 height 119
click at [60, 250] on div "Proposals" at bounding box center [93, 249] width 104 height 14
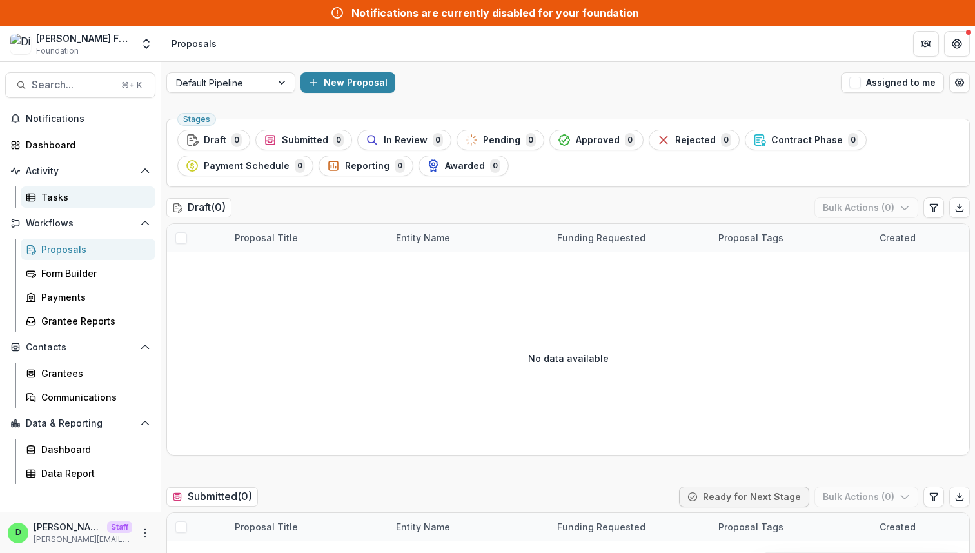
click at [57, 195] on div "Tasks" at bounding box center [93, 197] width 104 height 14
